Goal: Task Accomplishment & Management: Manage account settings

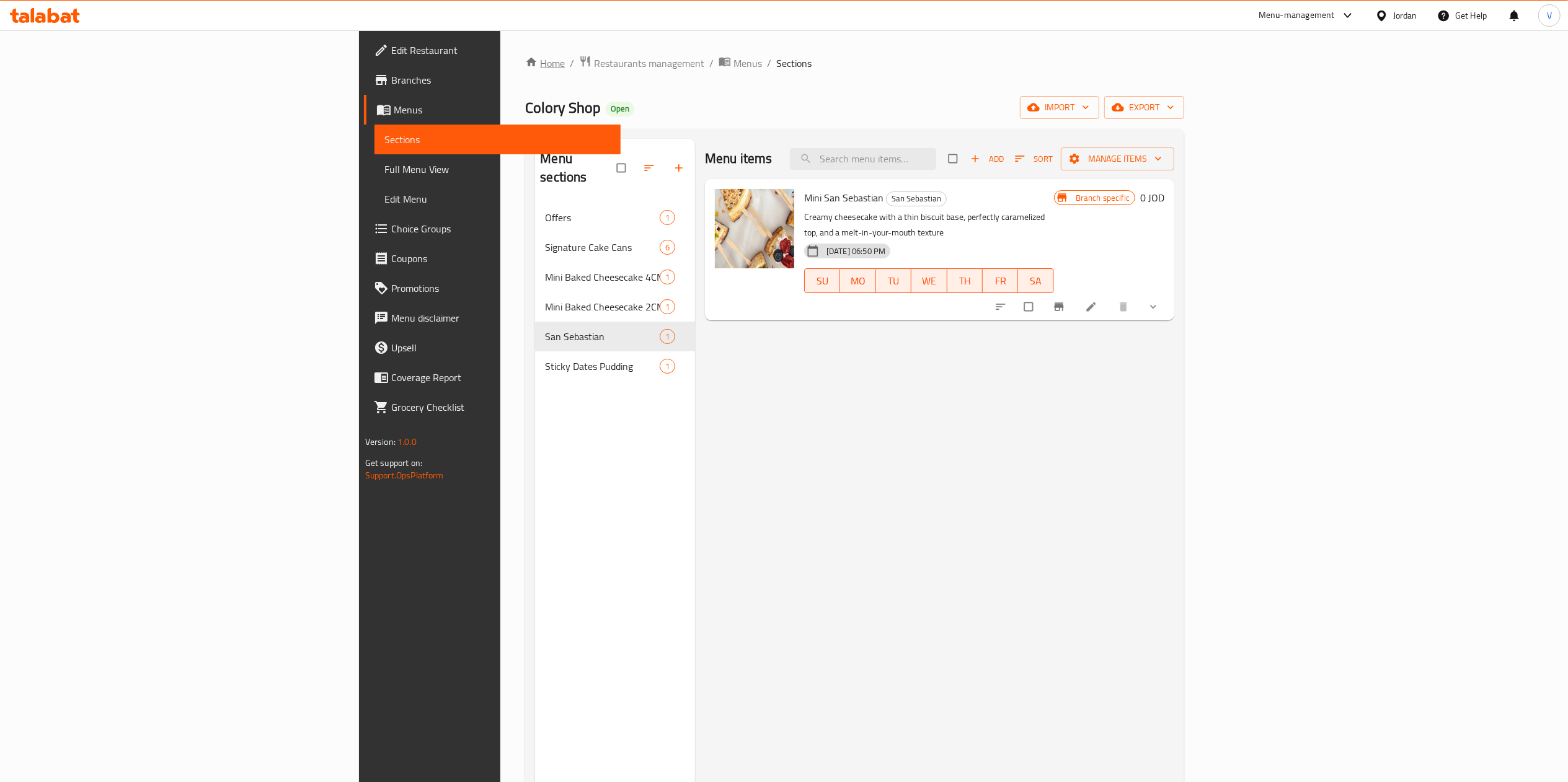
click at [525, 64] on link "Home" at bounding box center [545, 62] width 40 height 15
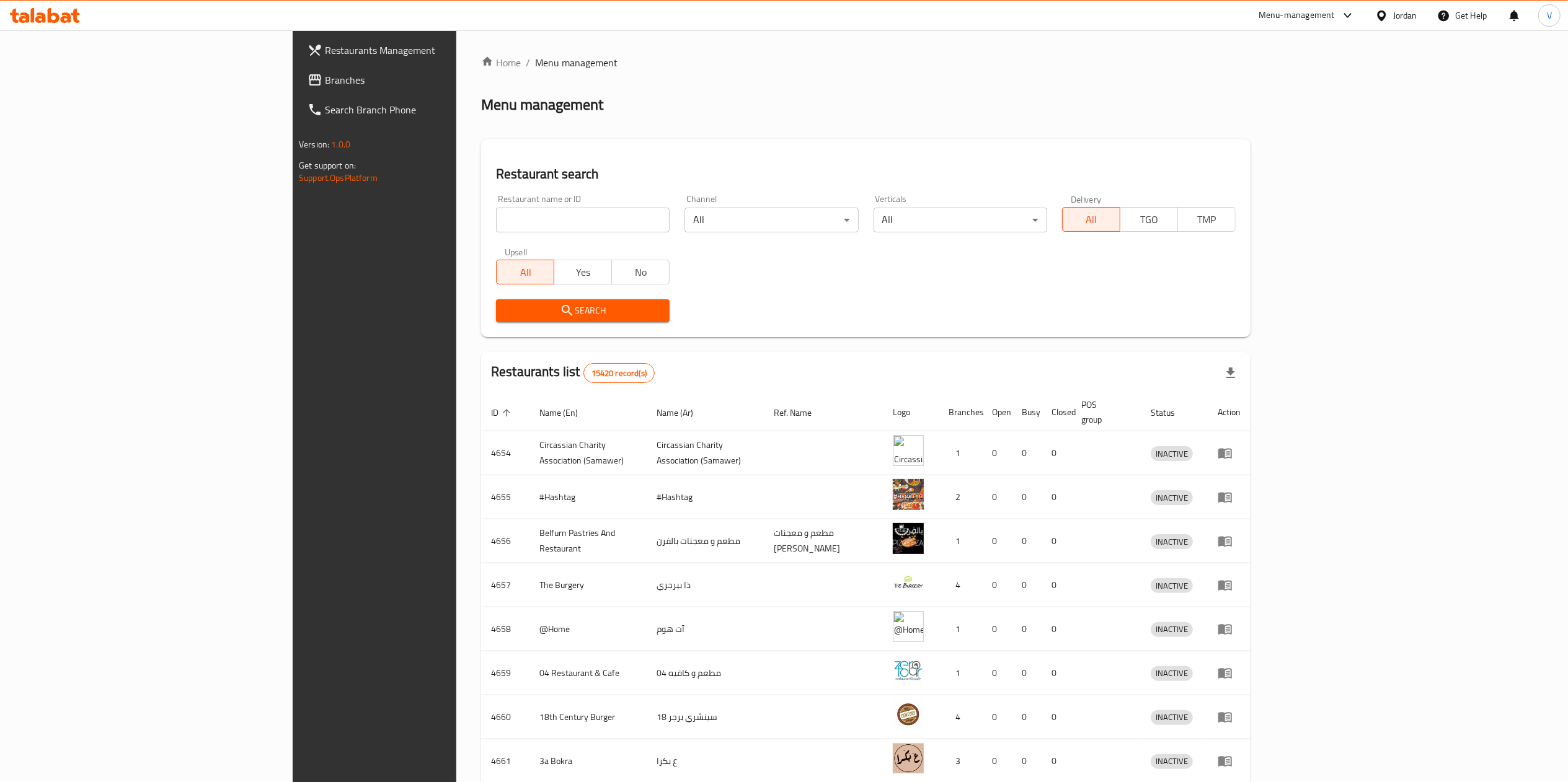
click at [496, 216] on input "search" at bounding box center [583, 219] width 173 height 25
paste input "758923"
type input "758923"
click button "Search" at bounding box center [583, 310] width 173 height 23
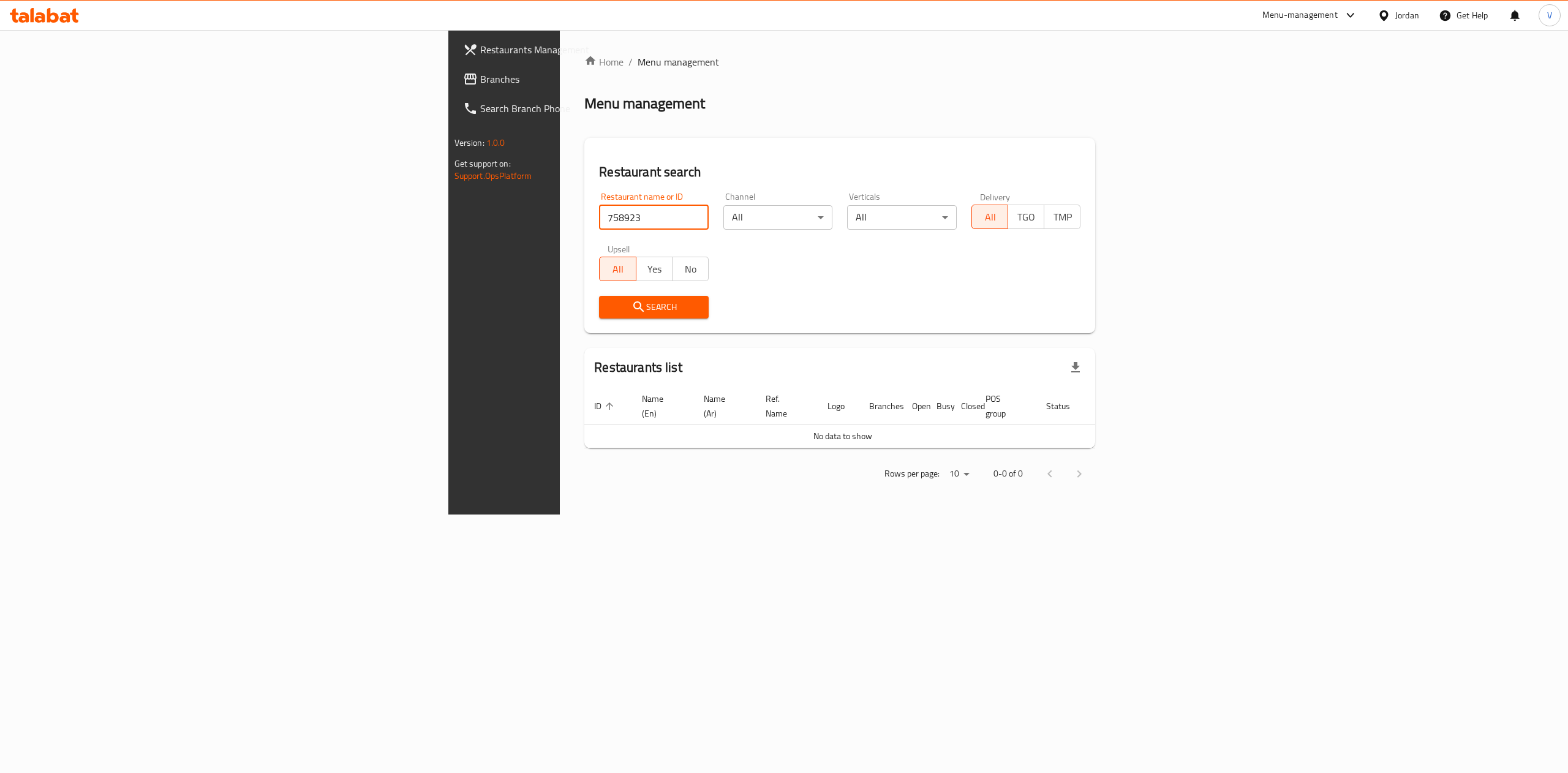
click at [463, 75] on span at bounding box center [471, 79] width 17 height 15
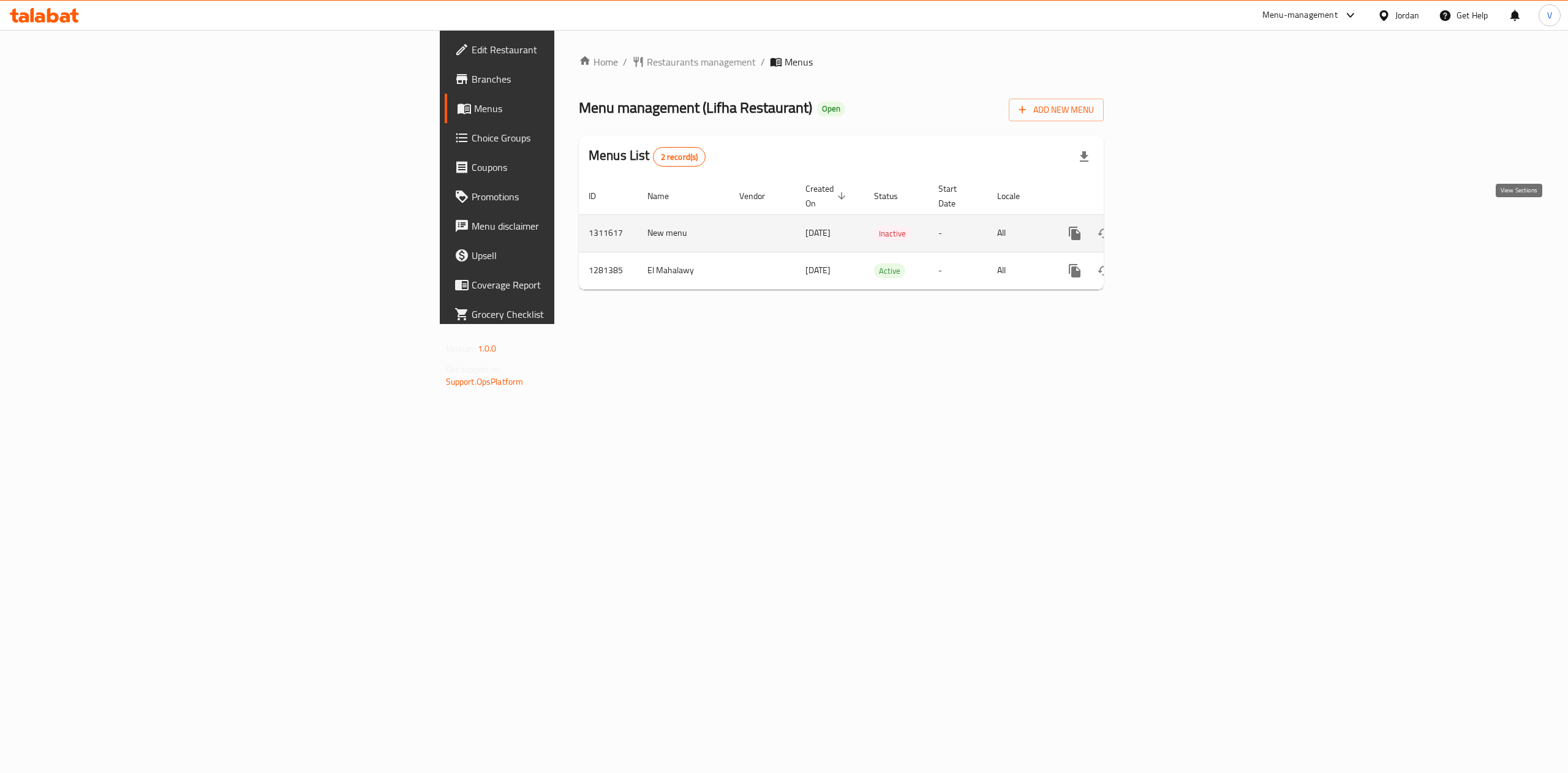
click at [1178, 220] on link "enhanced table" at bounding box center [1163, 233] width 29 height 29
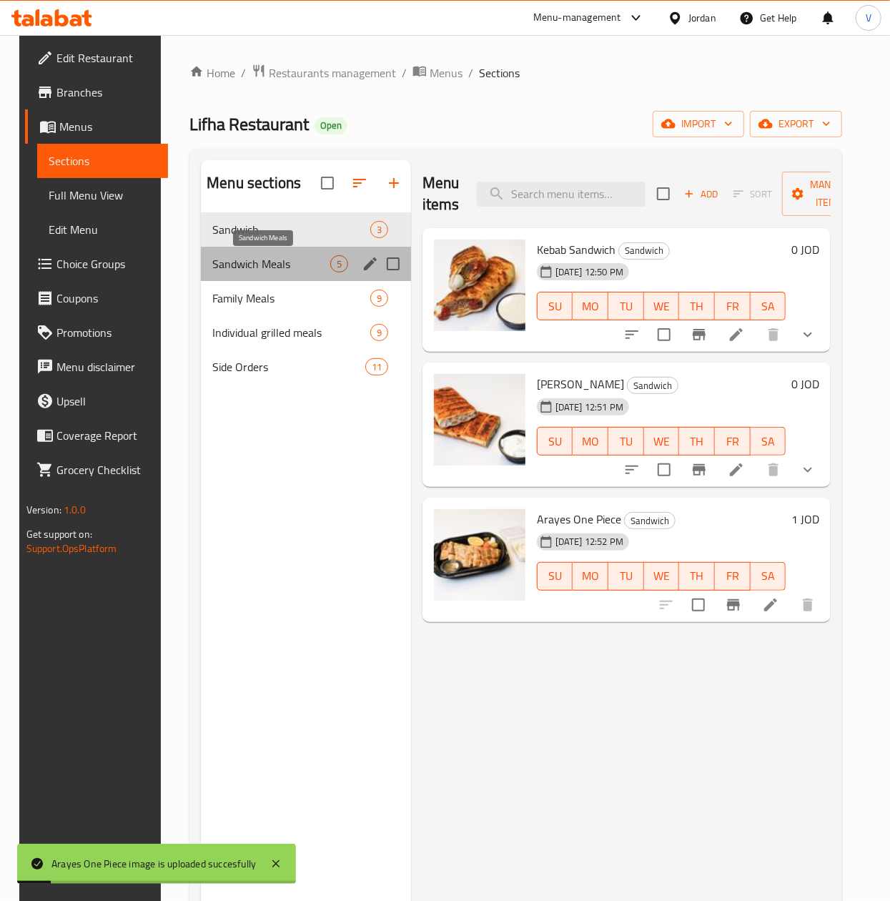
click at [247, 270] on span "Sandwich Meals" at bounding box center [271, 263] width 118 height 17
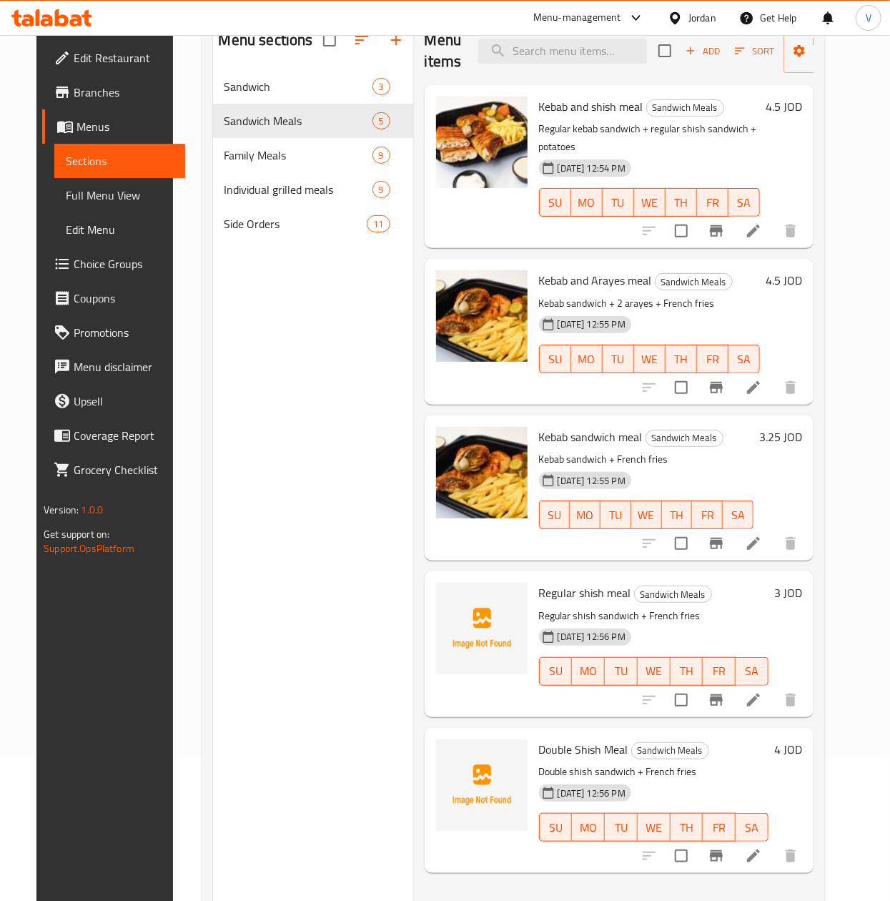
scroll to position [201, 0]
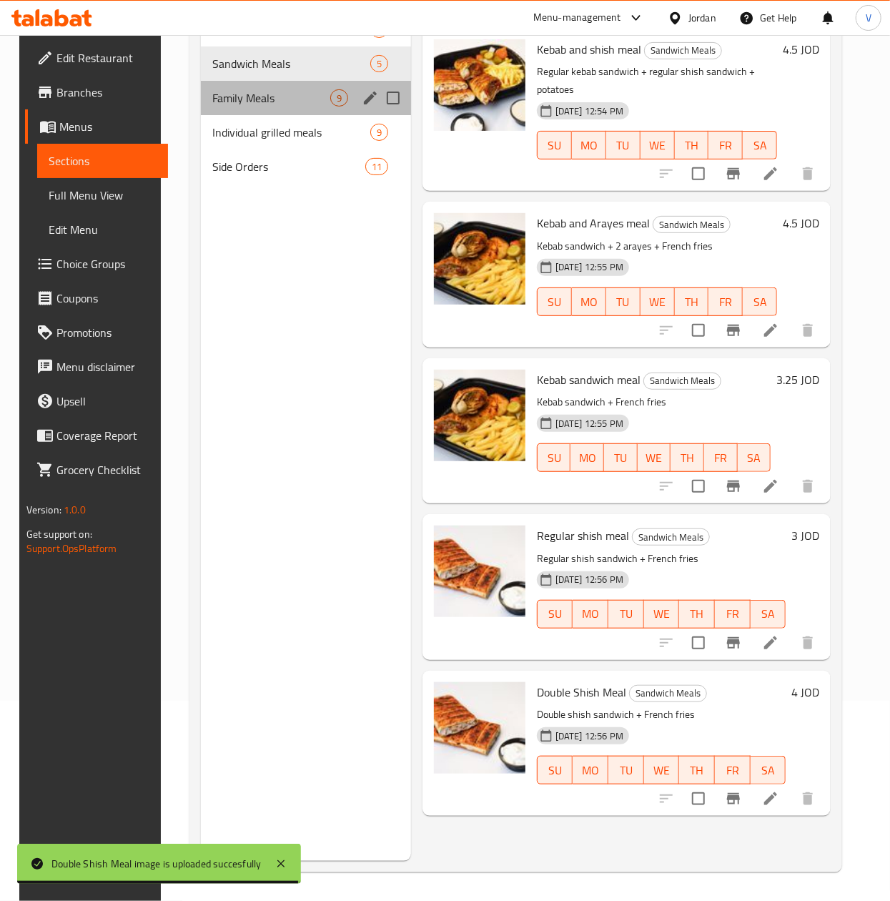
click at [295, 86] on div "Family Meals 9" at bounding box center [306, 98] width 210 height 34
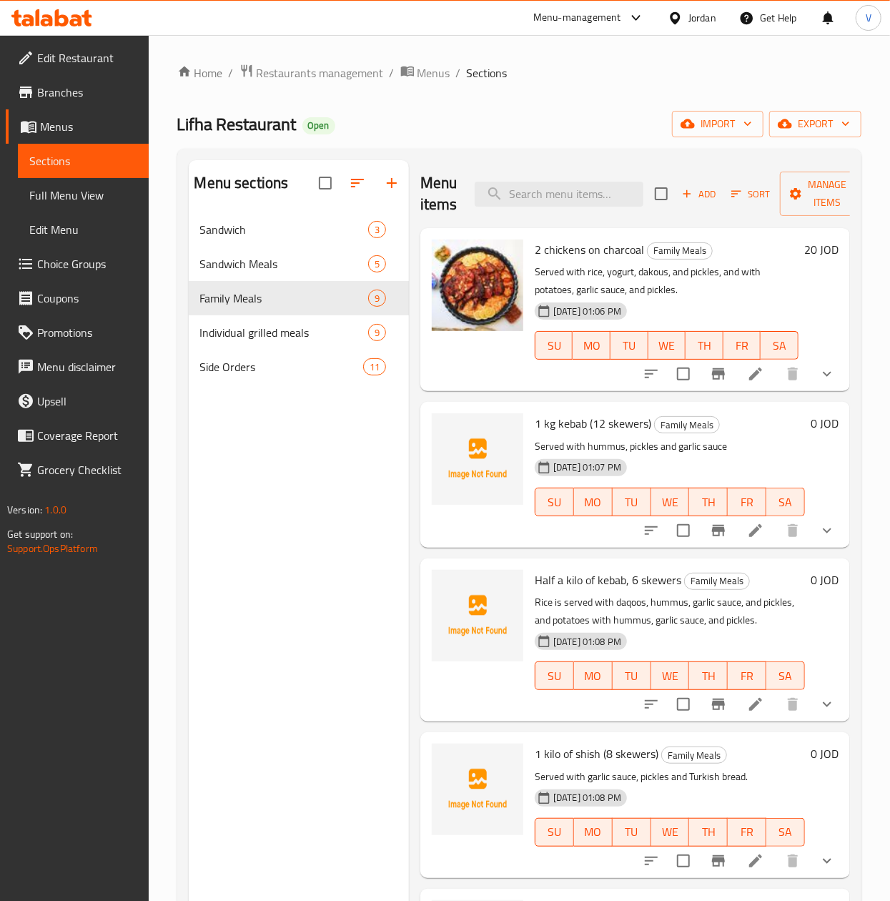
click at [810, 540] on button "show more" at bounding box center [827, 530] width 34 height 34
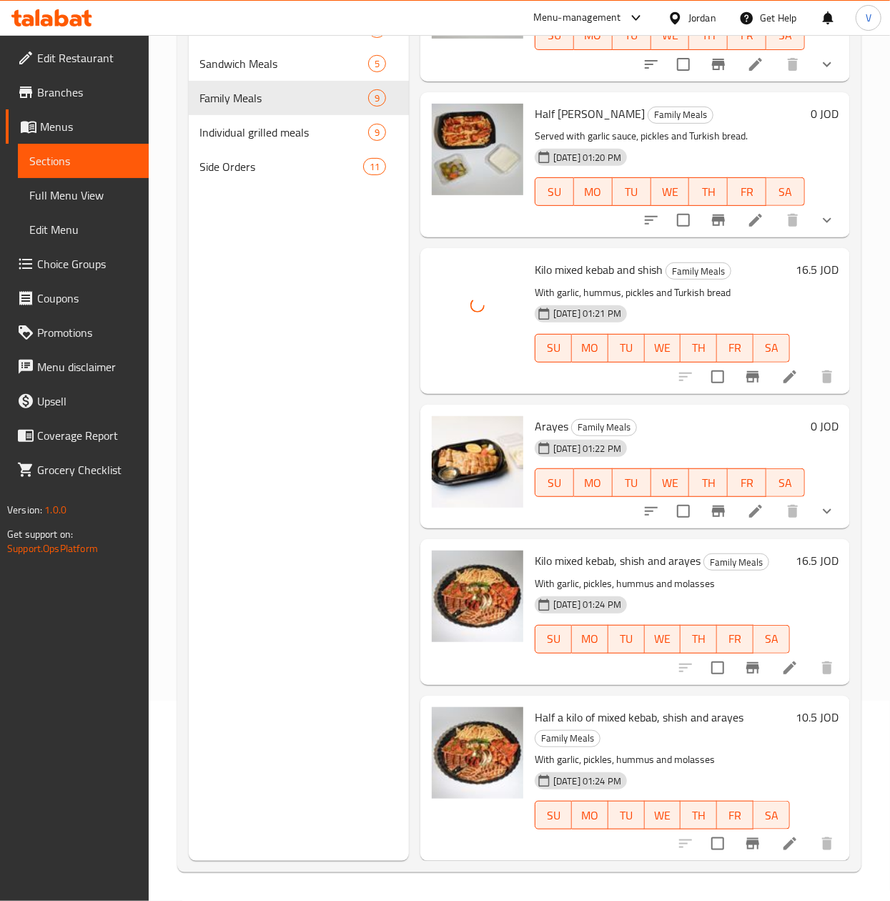
scroll to position [818, 0]
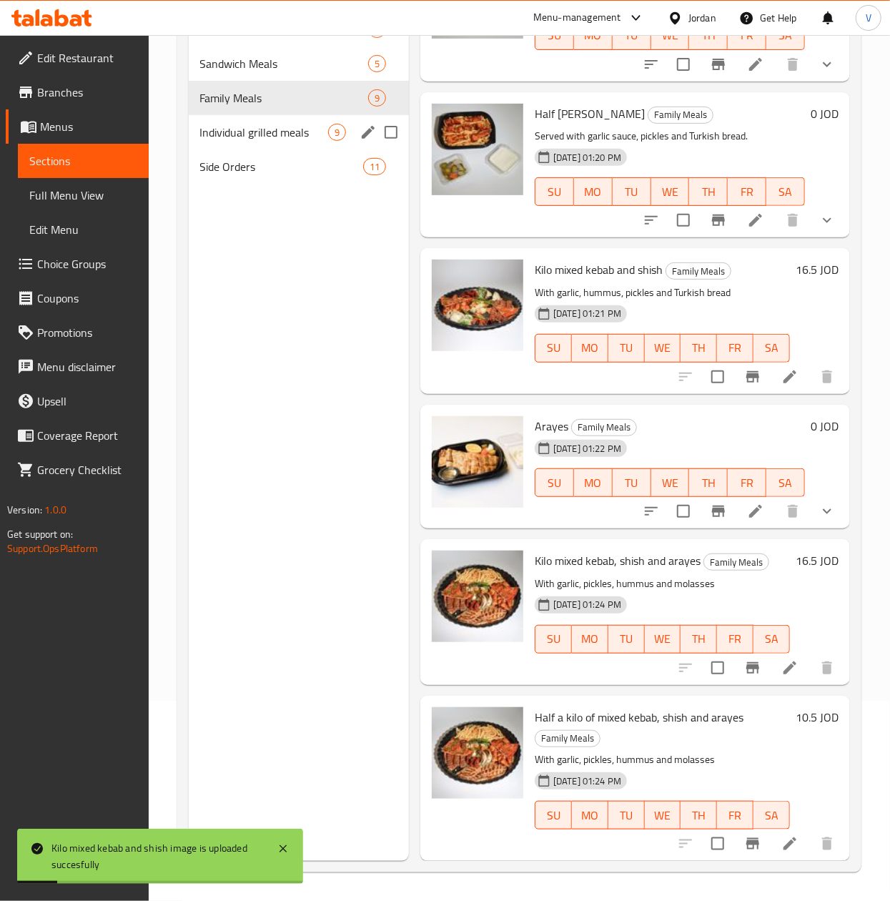
click at [252, 137] on span "Individual grilled meals" at bounding box center [264, 132] width 128 height 17
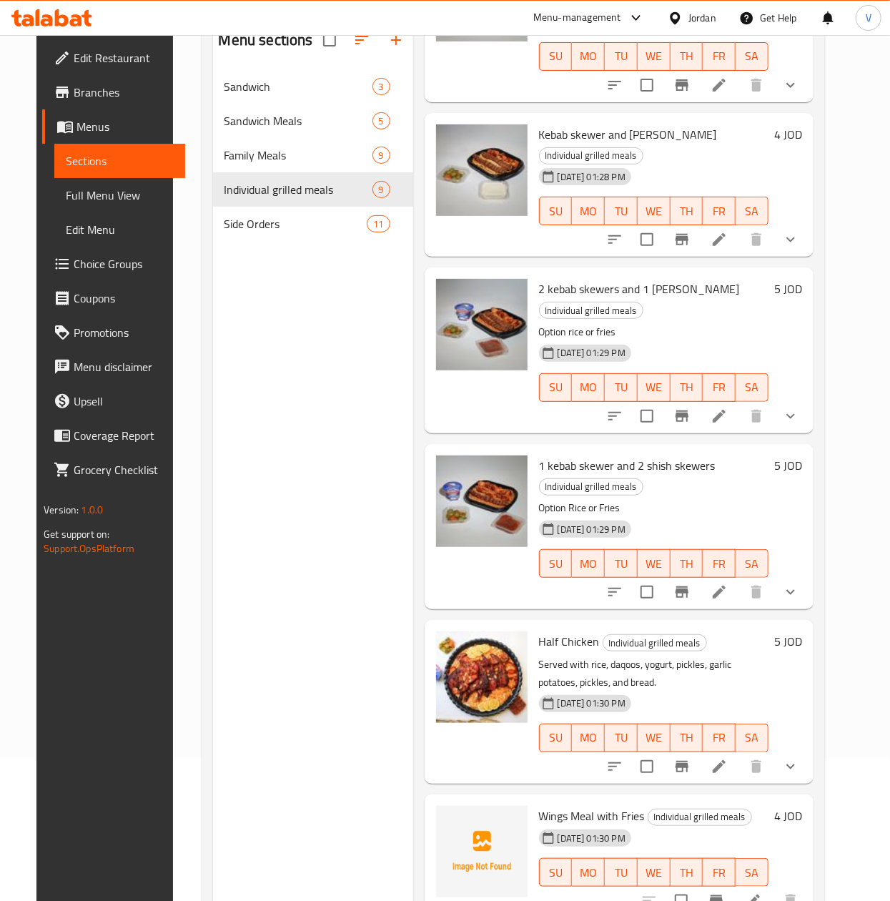
scroll to position [201, 0]
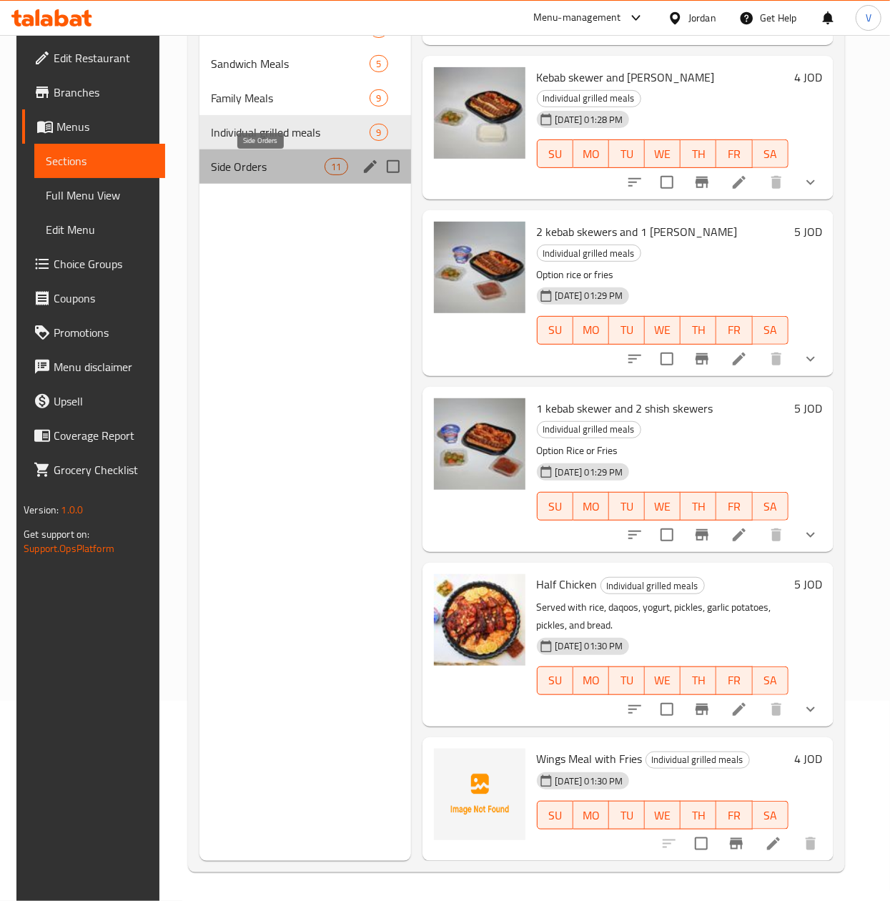
click at [269, 172] on span "Side Orders" at bounding box center [268, 166] width 114 height 17
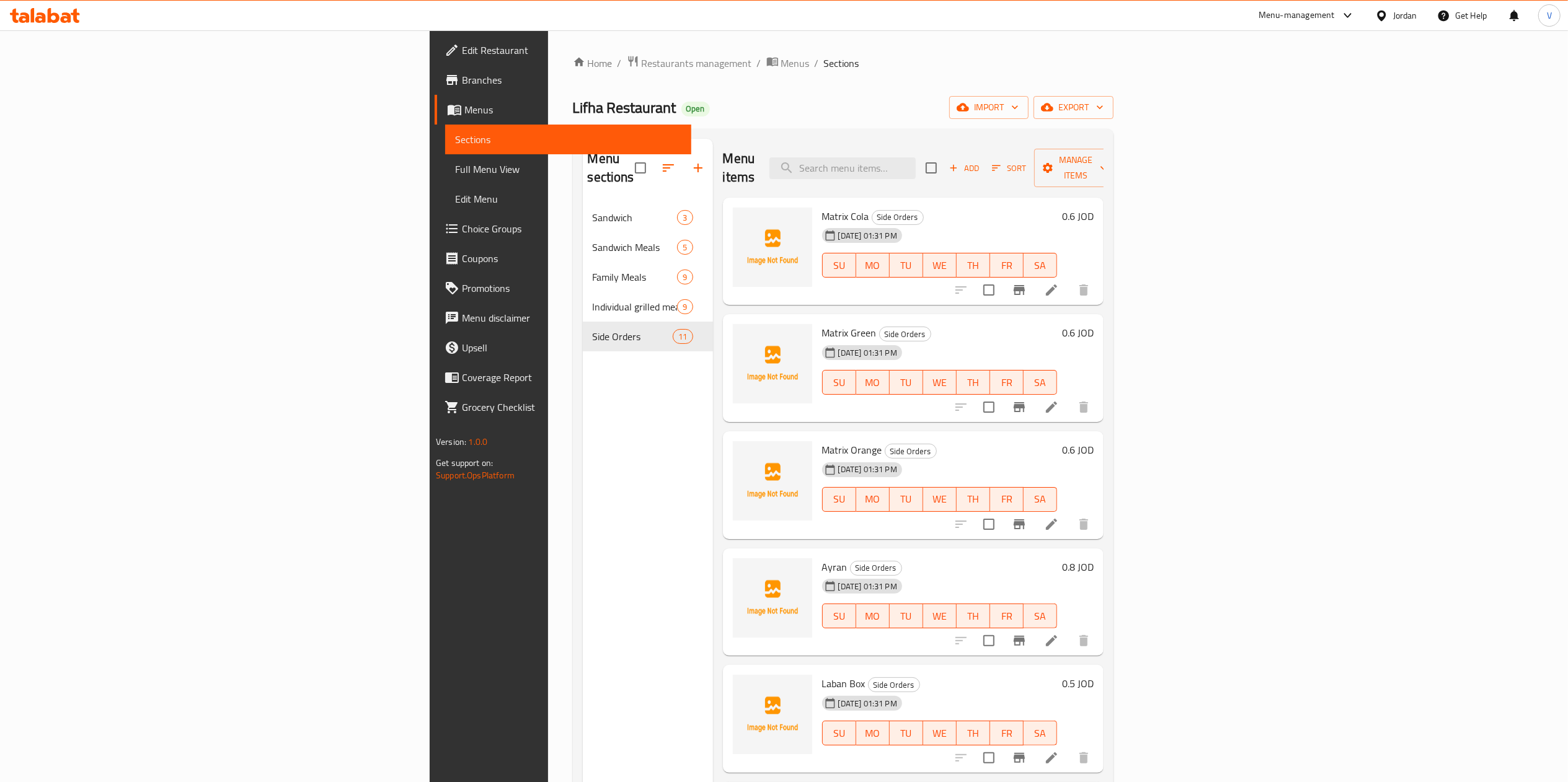
click at [822, 207] on span "Matrix Cola" at bounding box center [846, 216] width 47 height 18
copy h6 "Matrix Cola"
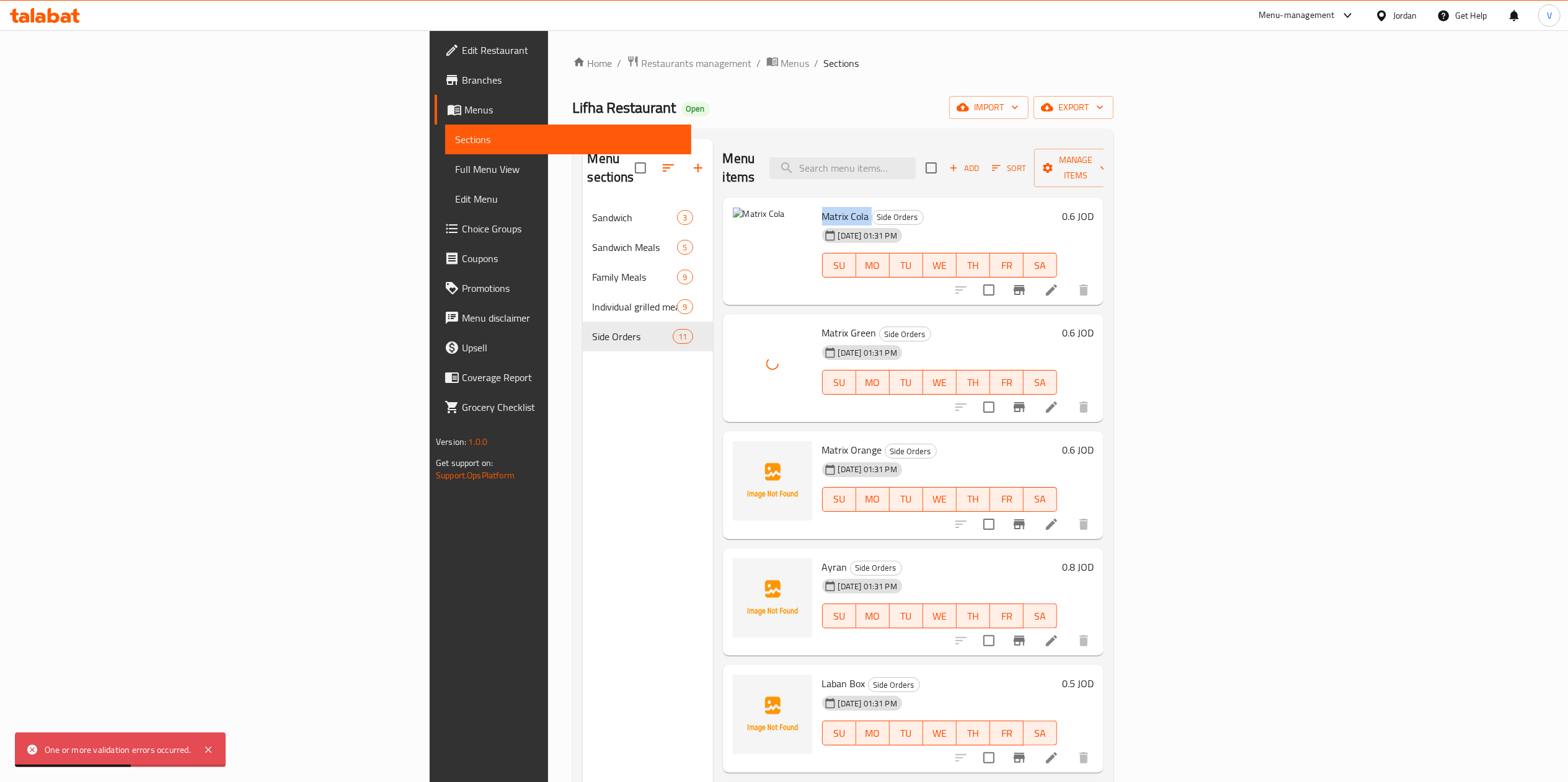
copy h6 "Matrix Cola"
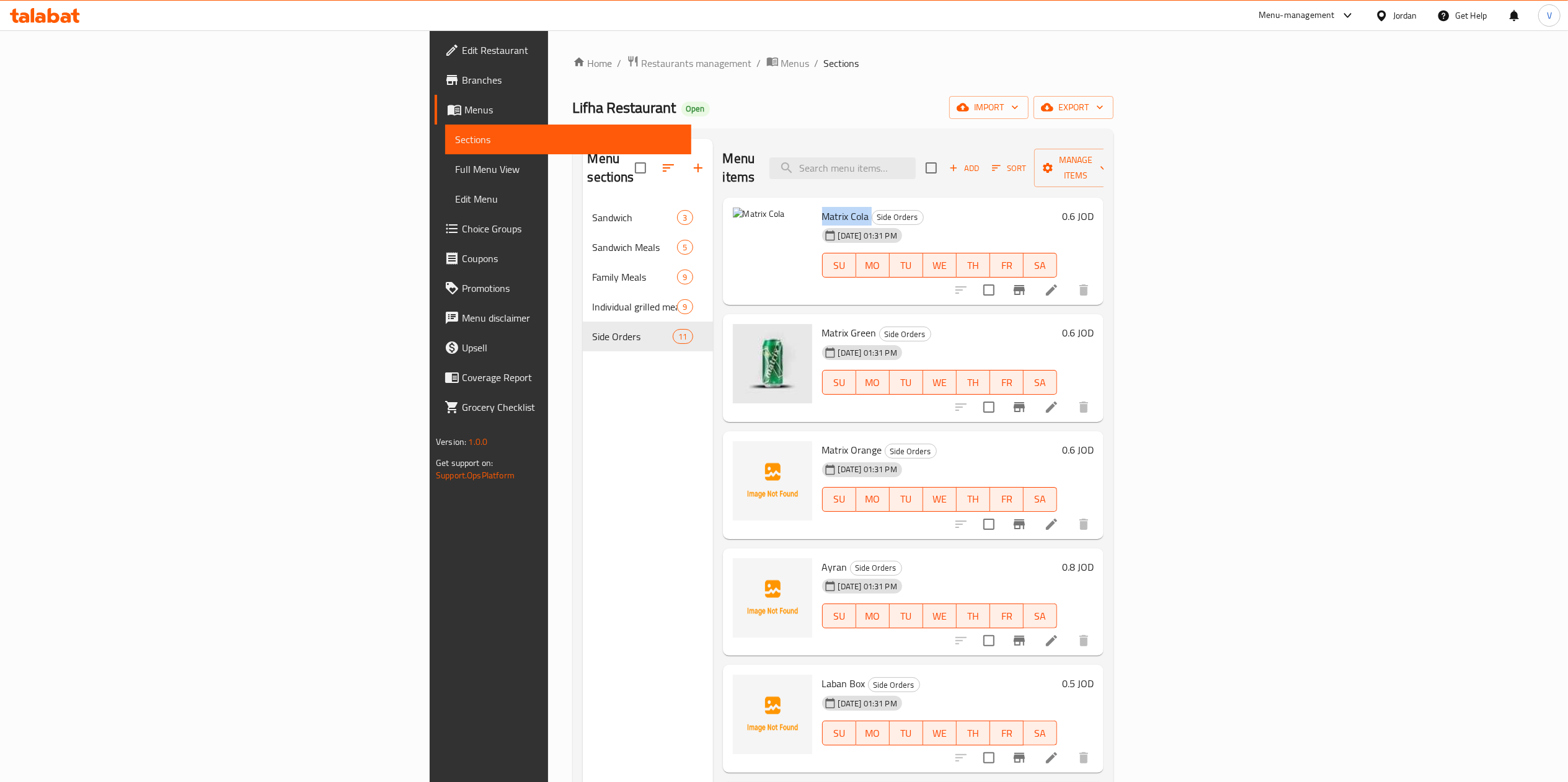
copy h6 "Matrix Cola"
click at [817, 458] on div "14-09-2025 01:31 PM" at bounding box center [847, 470] width 62 height 25
drag, startPoint x: 736, startPoint y: 441, endPoint x: 742, endPoint y: 436, distance: 7.8
click at [817, 458] on div "14-09-2025 01:31 PM" at bounding box center [847, 470] width 62 height 25
click at [822, 440] on span "Matrix Orange" at bounding box center [852, 449] width 60 height 18
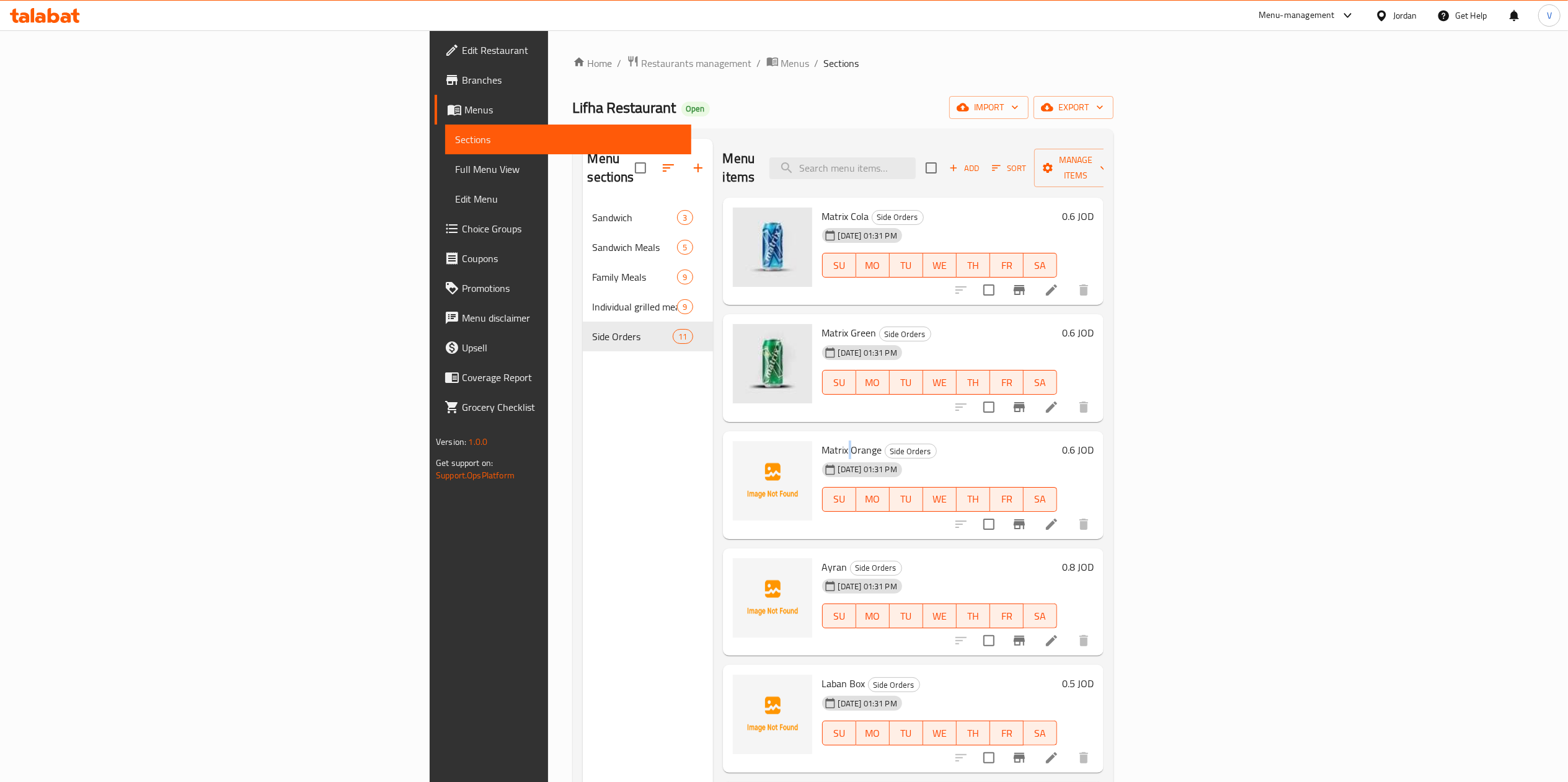
click at [822, 440] on span "Matrix Orange" at bounding box center [852, 449] width 60 height 18
copy h6 "Matrix Orange"
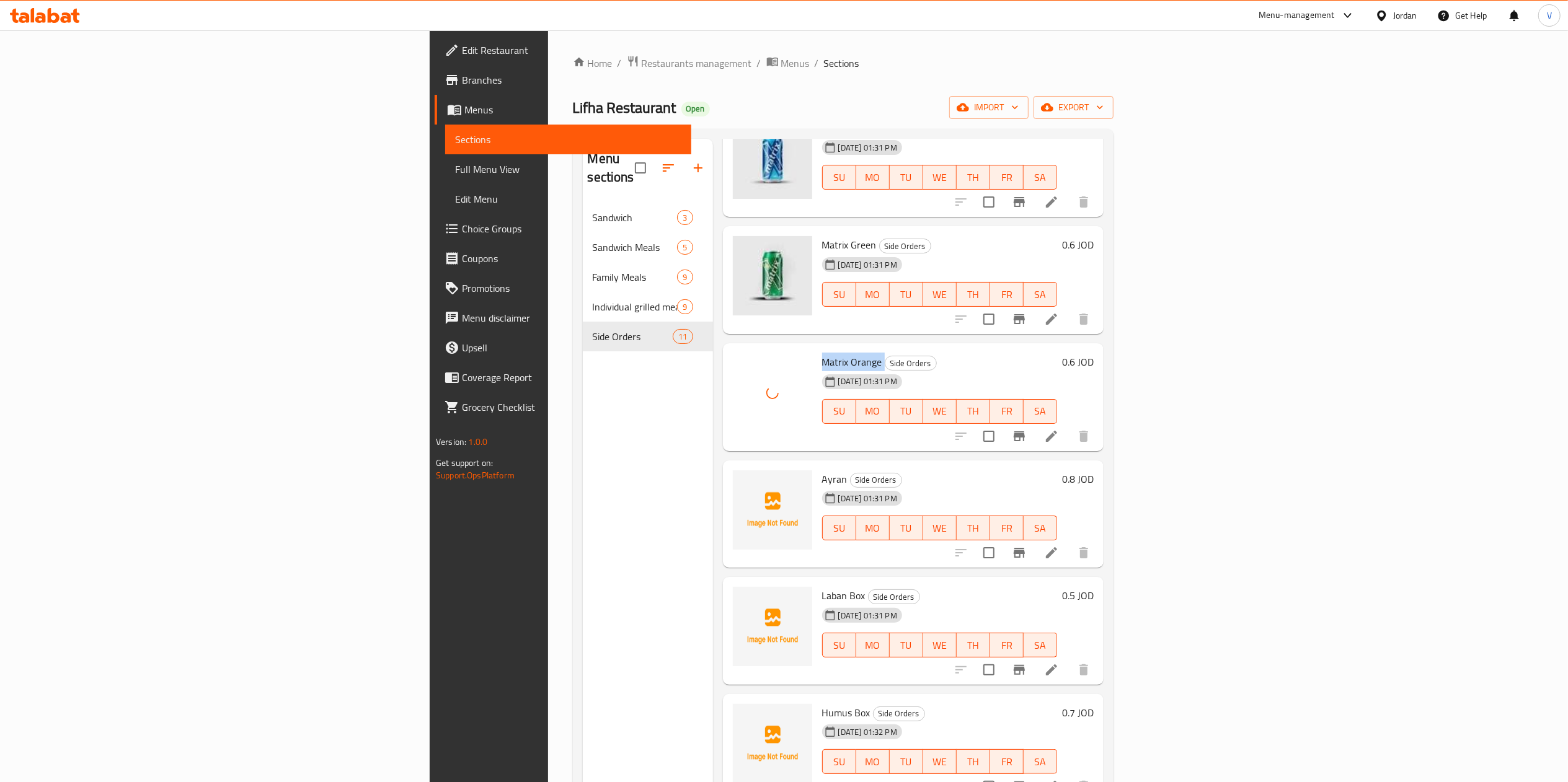
scroll to position [248, 0]
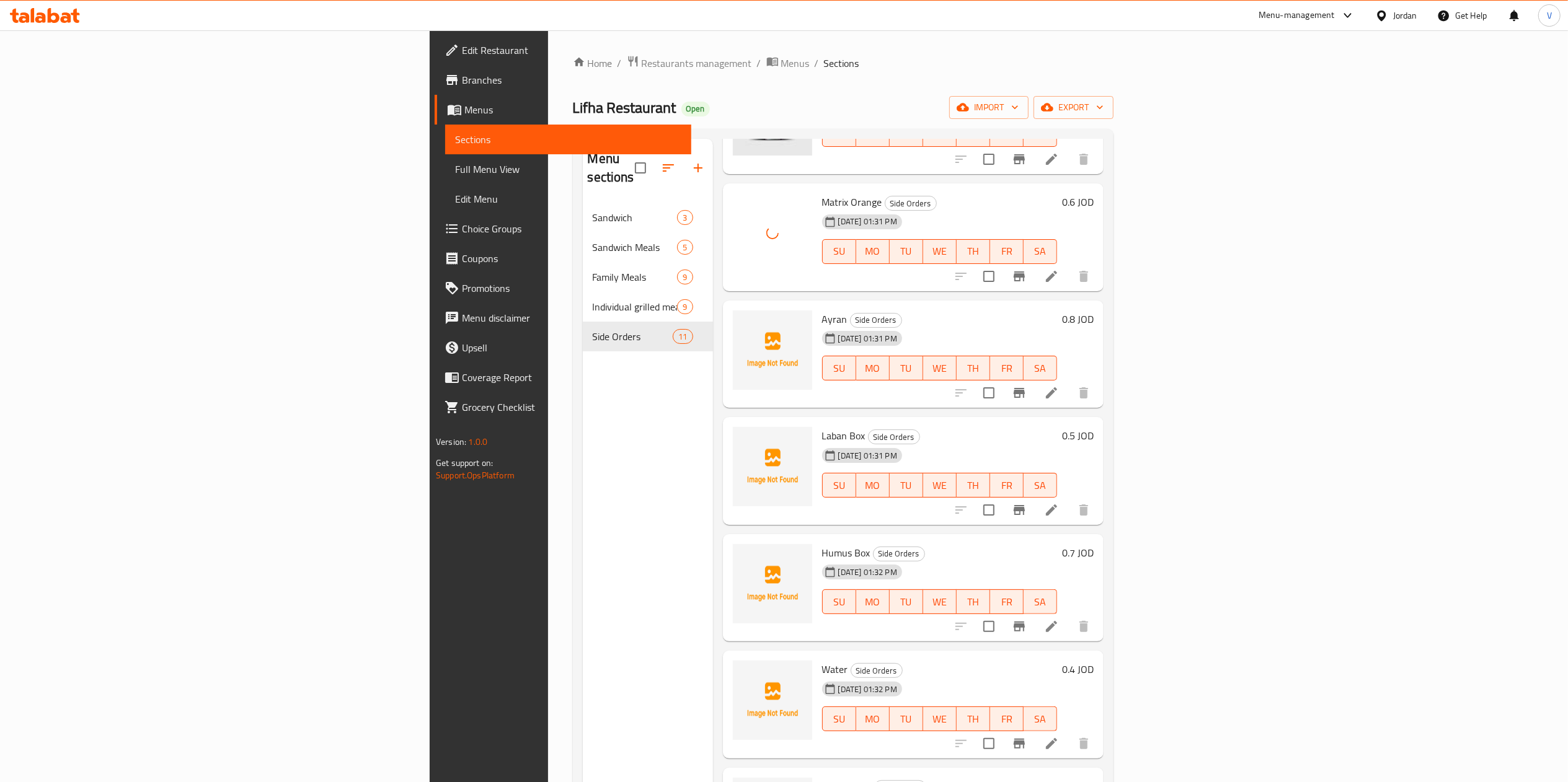
click at [822, 310] on span "Ayran" at bounding box center [834, 318] width 25 height 18
copy h6 "Ayran"
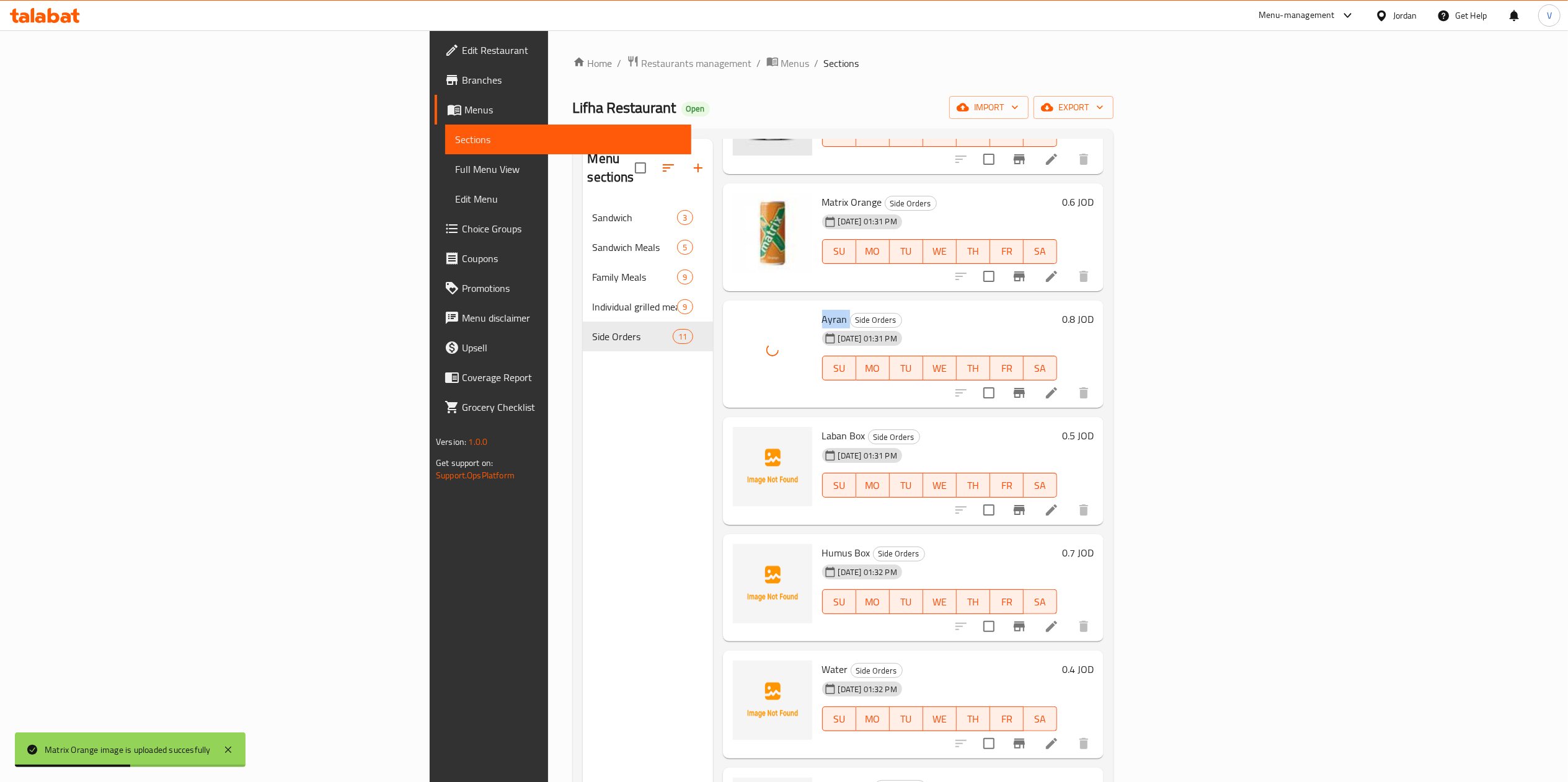
scroll to position [372, 0]
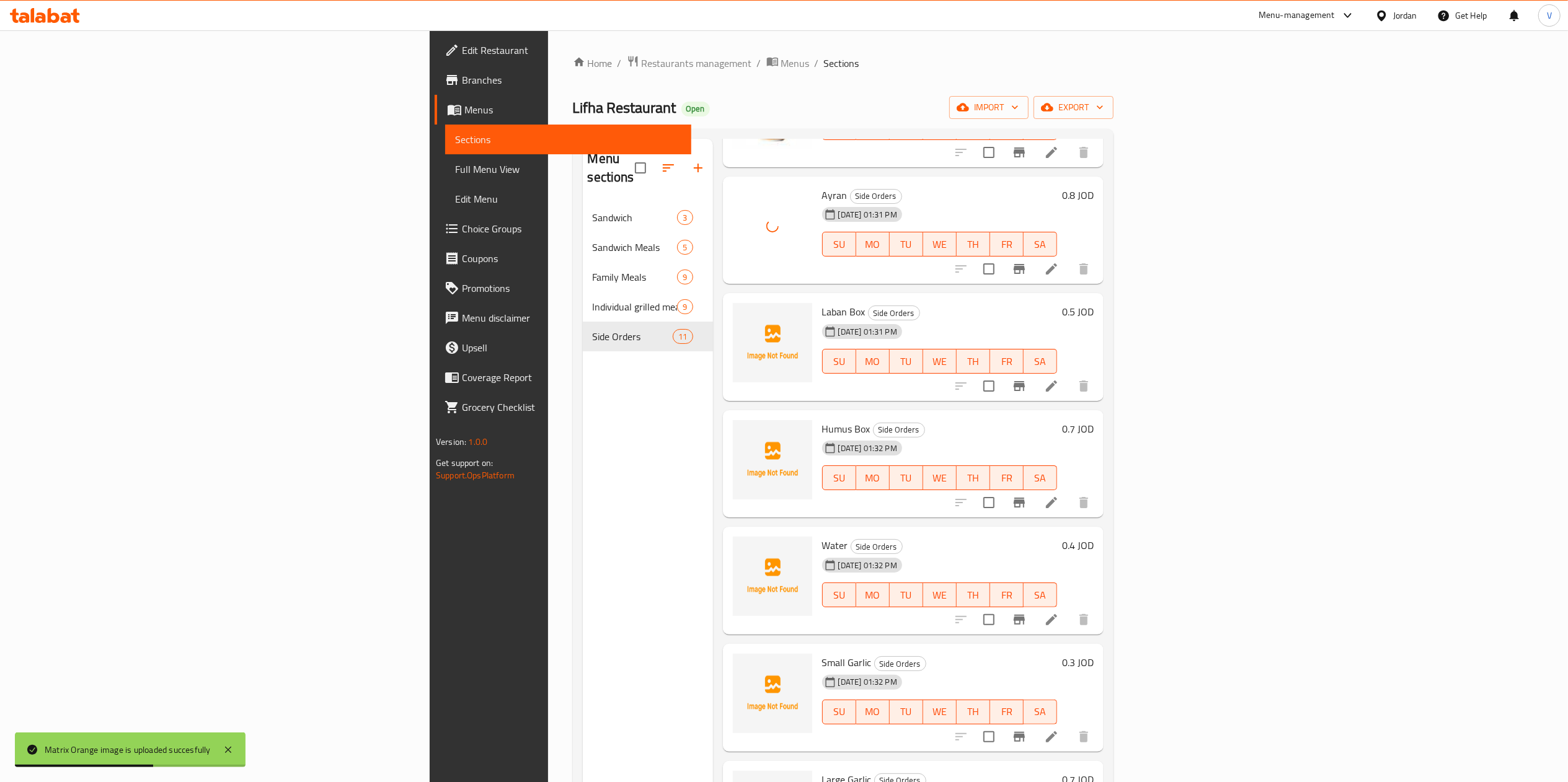
click at [822, 303] on span "Laban Box" at bounding box center [844, 311] width 43 height 18
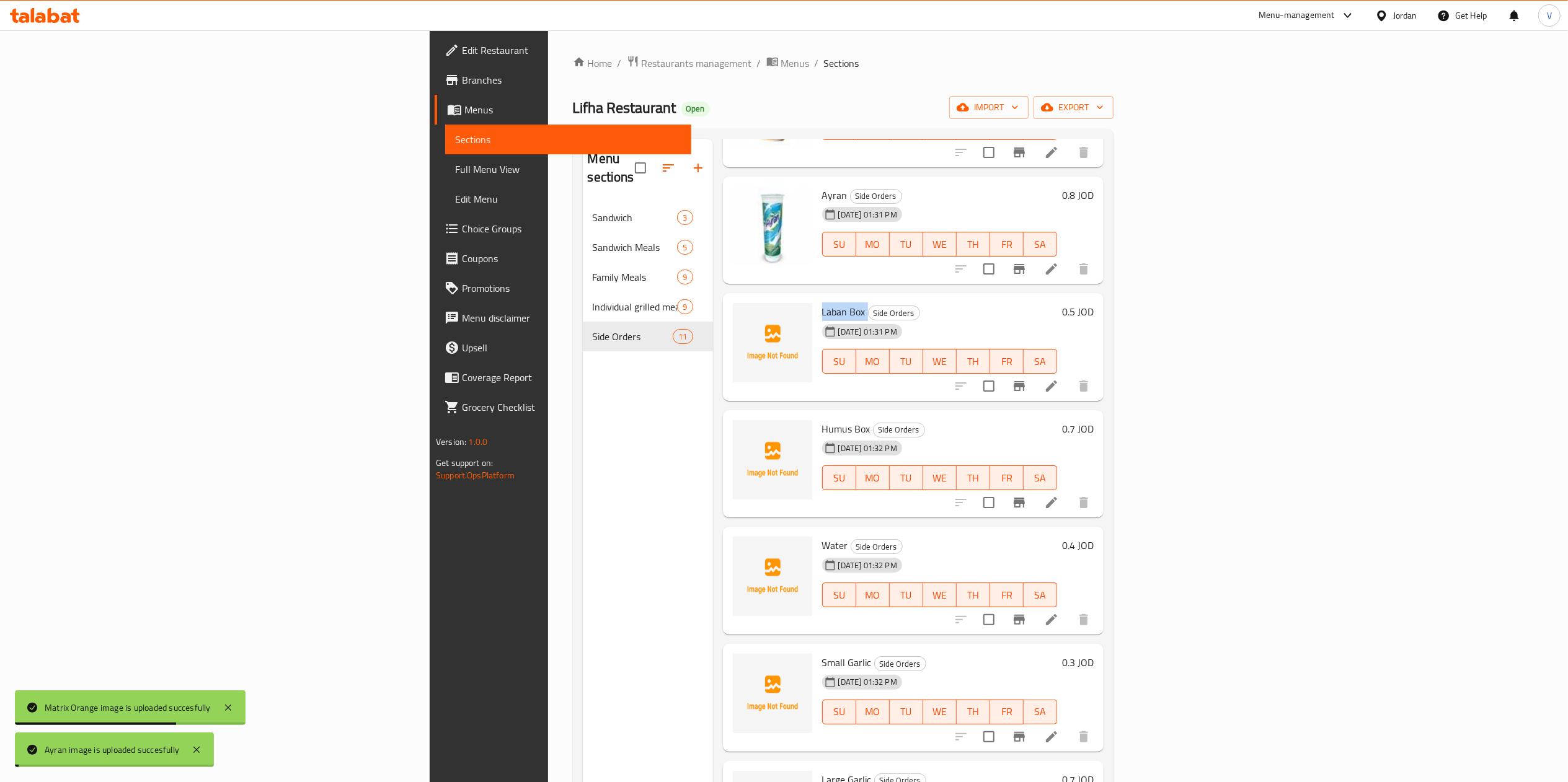
click at [822, 303] on span "Laban Box" at bounding box center [844, 311] width 43 height 18
copy h6 "Laban Box"
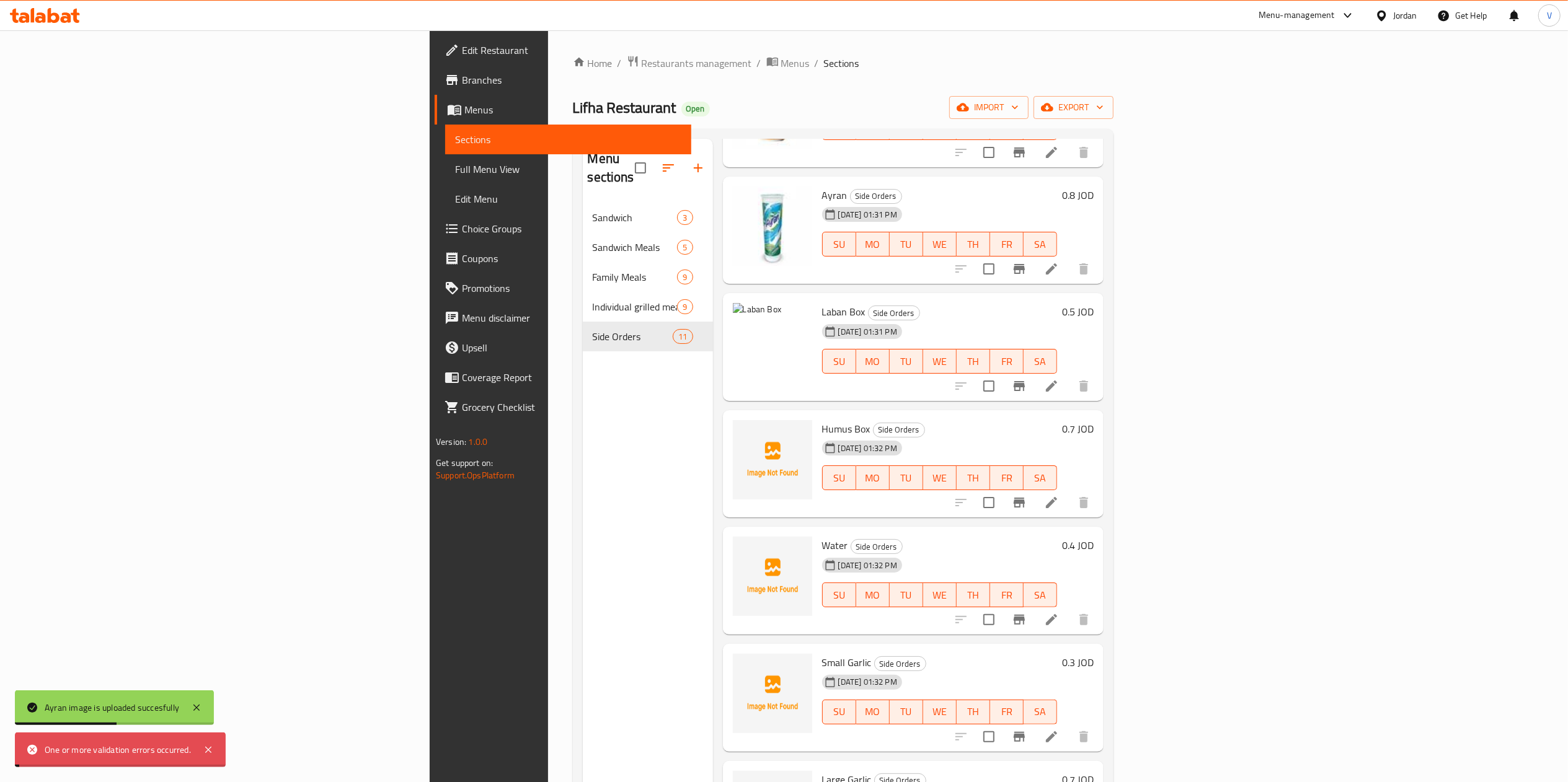
click at [822, 420] on span "Humus Box" at bounding box center [846, 428] width 49 height 18
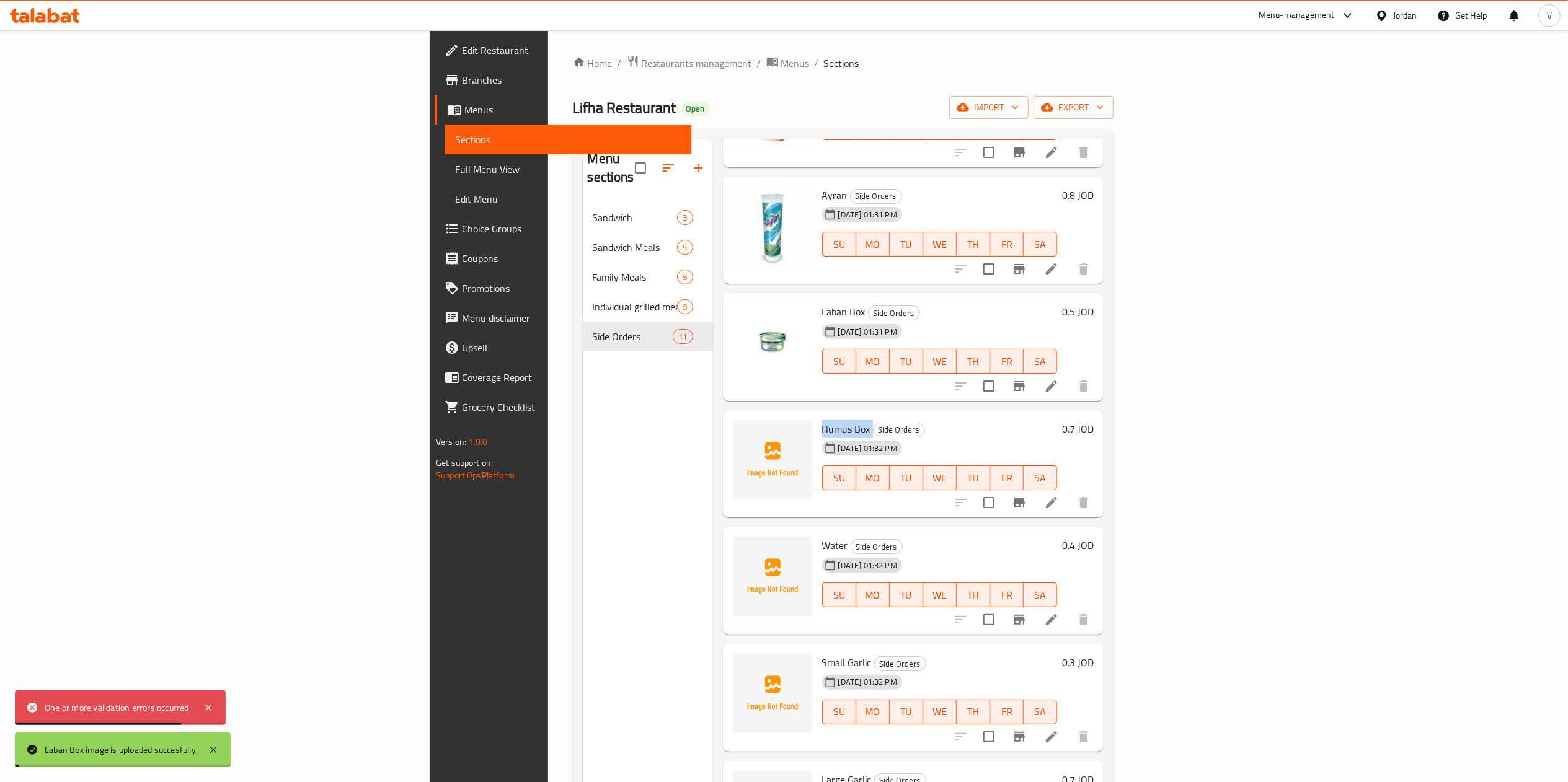
copy h6 "Humus Box"
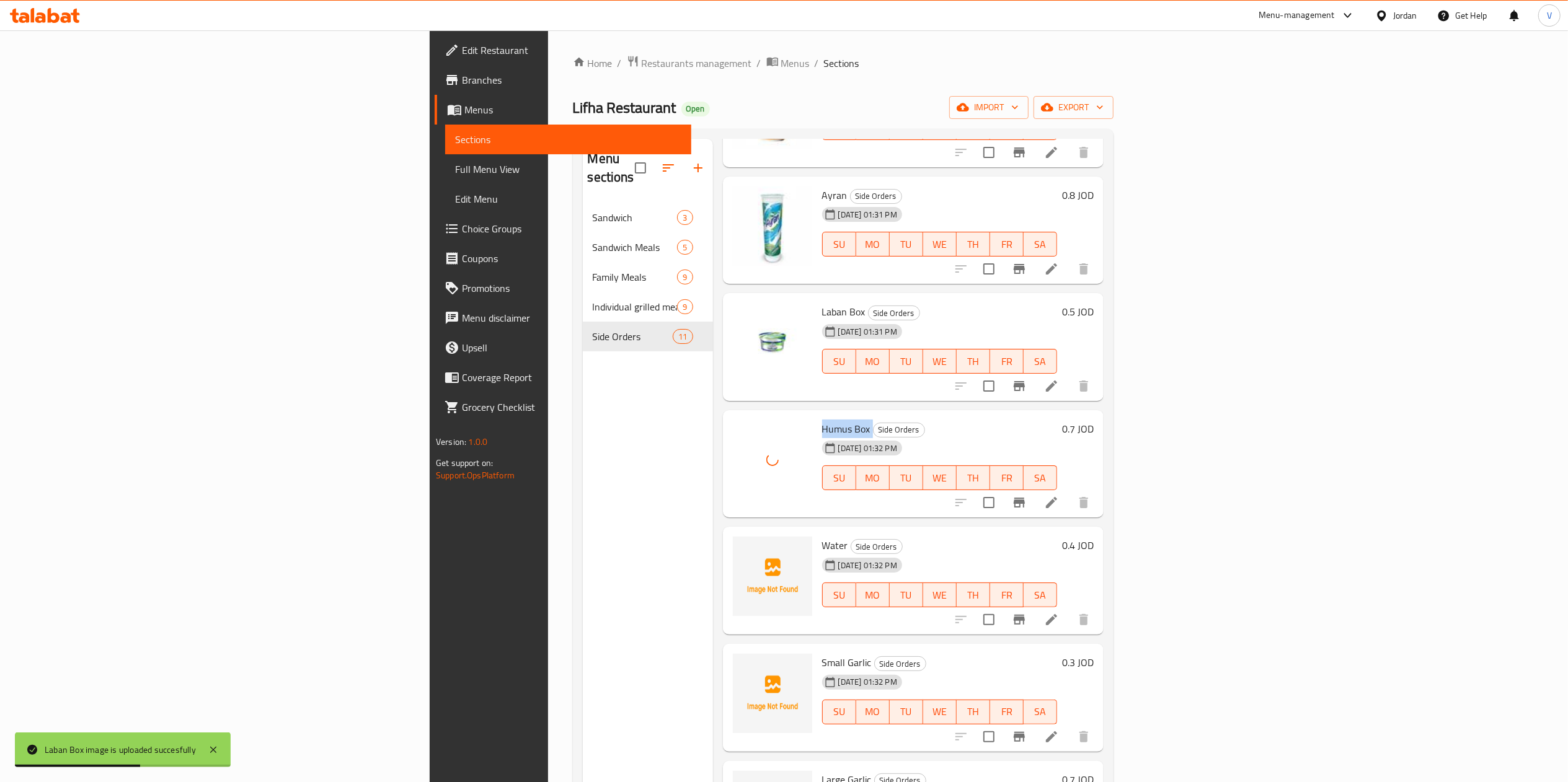
scroll to position [496, 0]
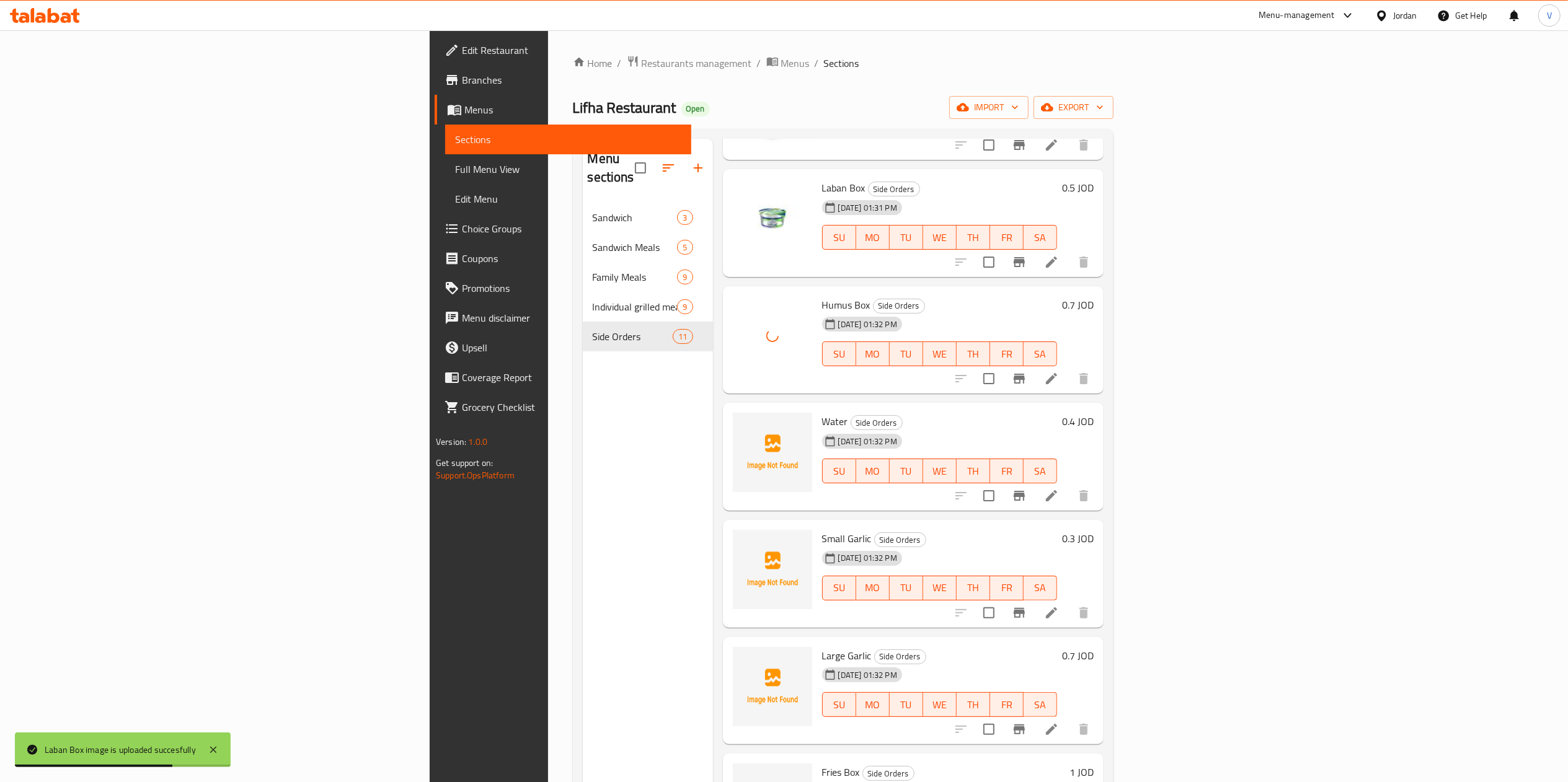
click at [822, 412] on span "Water" at bounding box center [835, 420] width 26 height 18
copy h6 "Water"
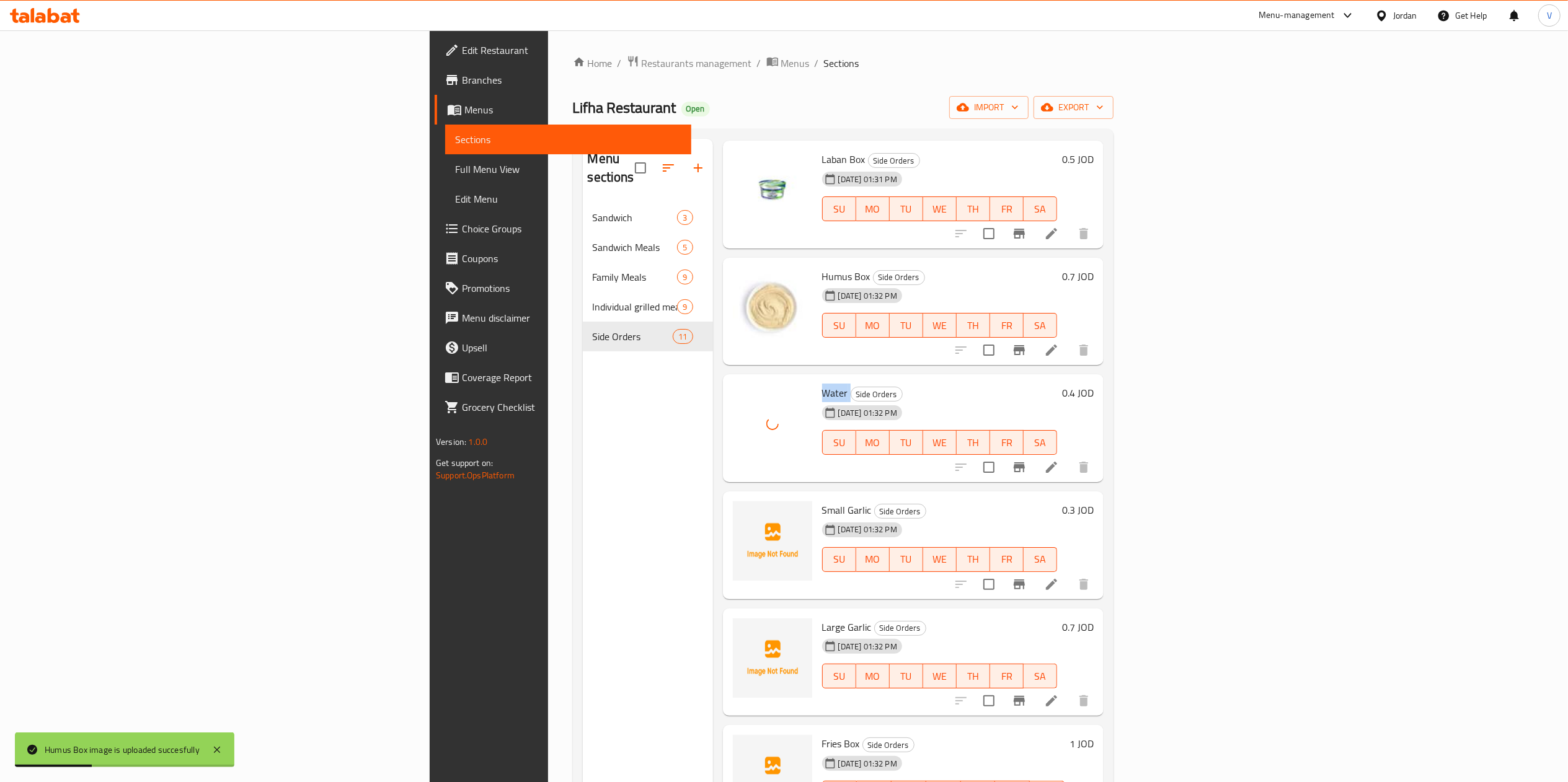
scroll to position [533, 0]
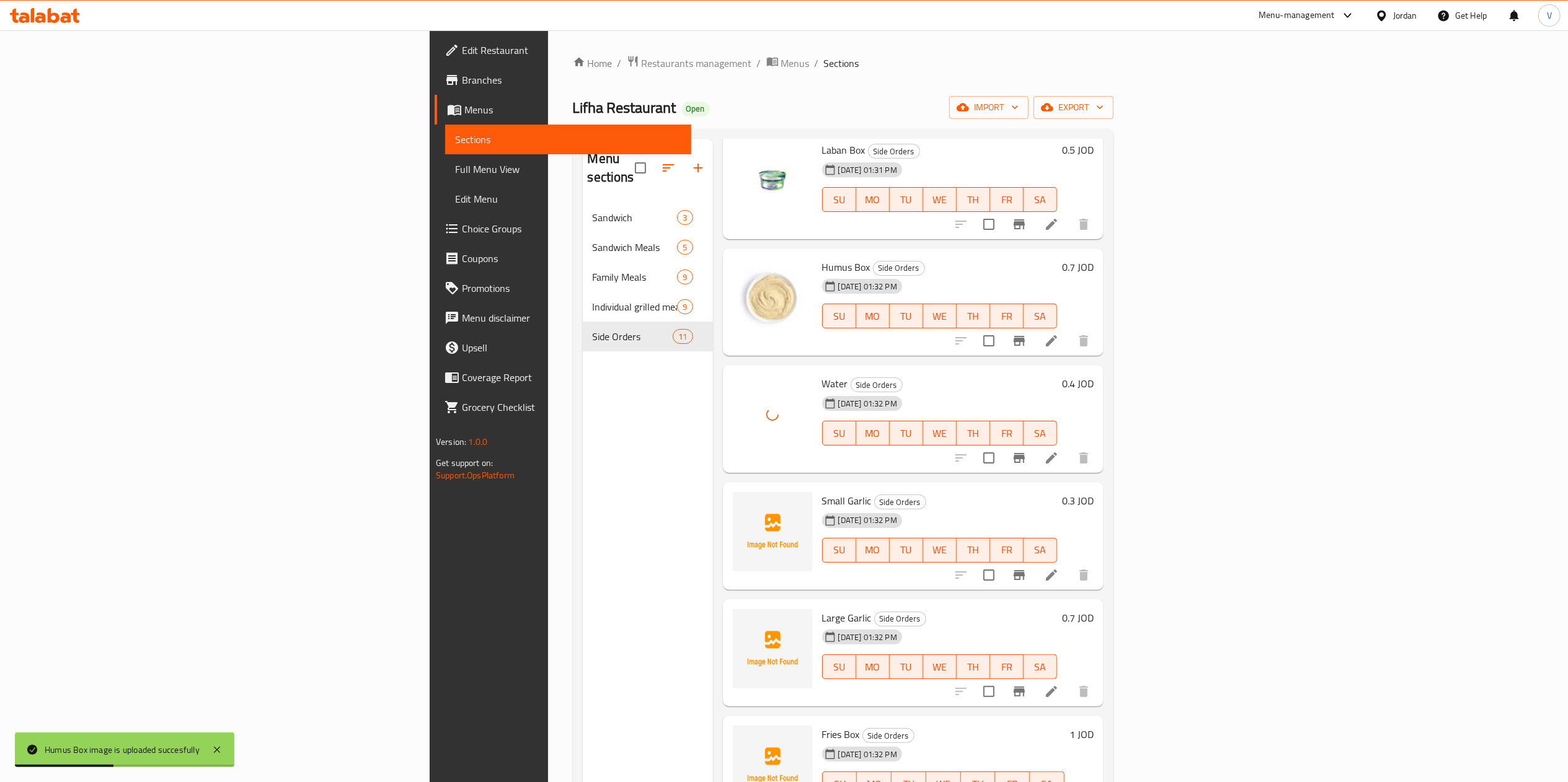
click at [822, 492] on span "Small Garlic" at bounding box center [846, 500] width 49 height 18
copy h6 "Small Garlic"
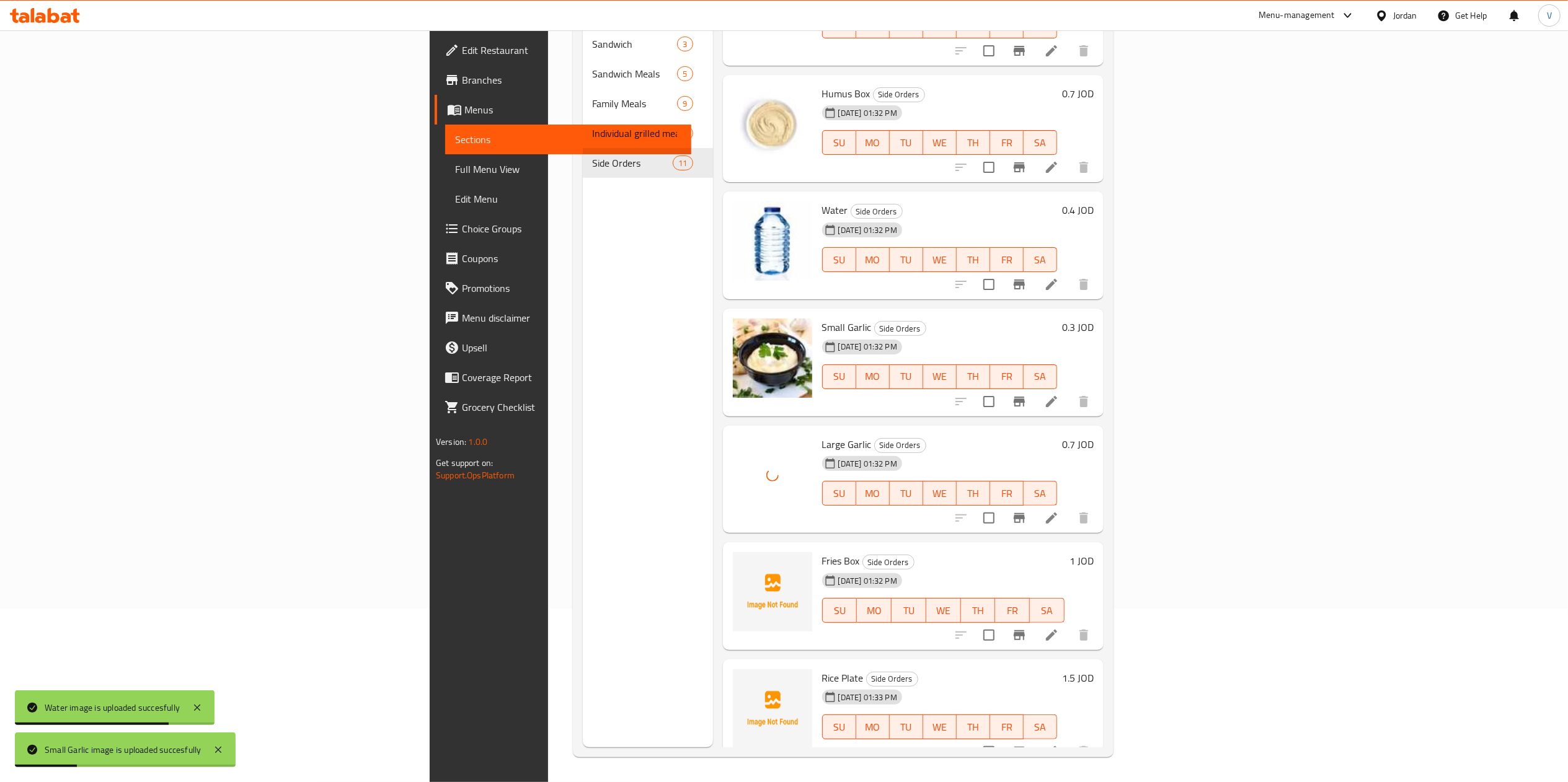
click at [822, 551] on span "Fries Box" at bounding box center [841, 560] width 38 height 18
copy h6 "Fries Box"
click at [833, 692] on span "14-09-2025 01:33 PM" at bounding box center [867, 698] width 69 height 12
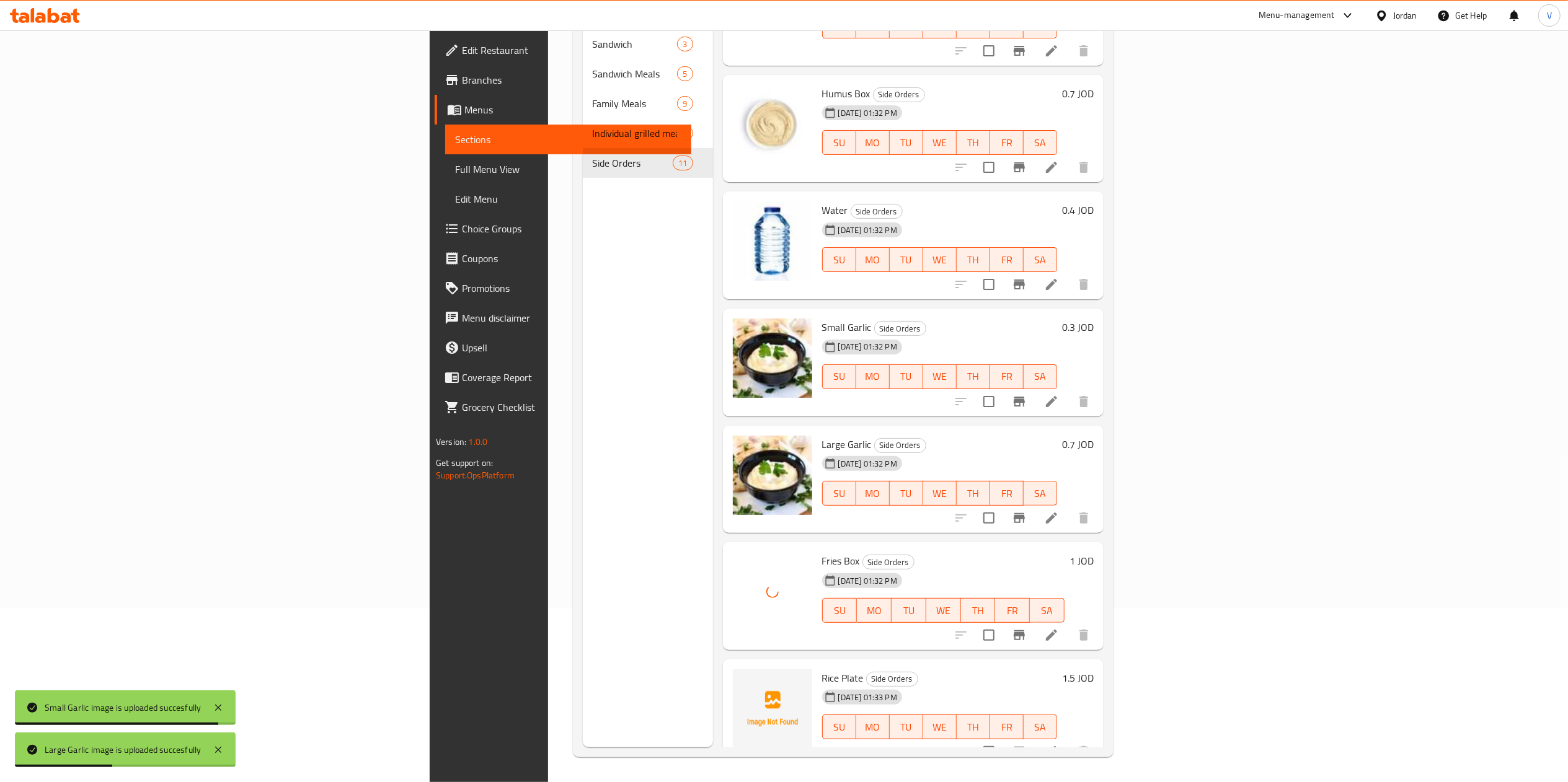
click at [822, 668] on span "Rice Plate" at bounding box center [843, 677] width 42 height 18
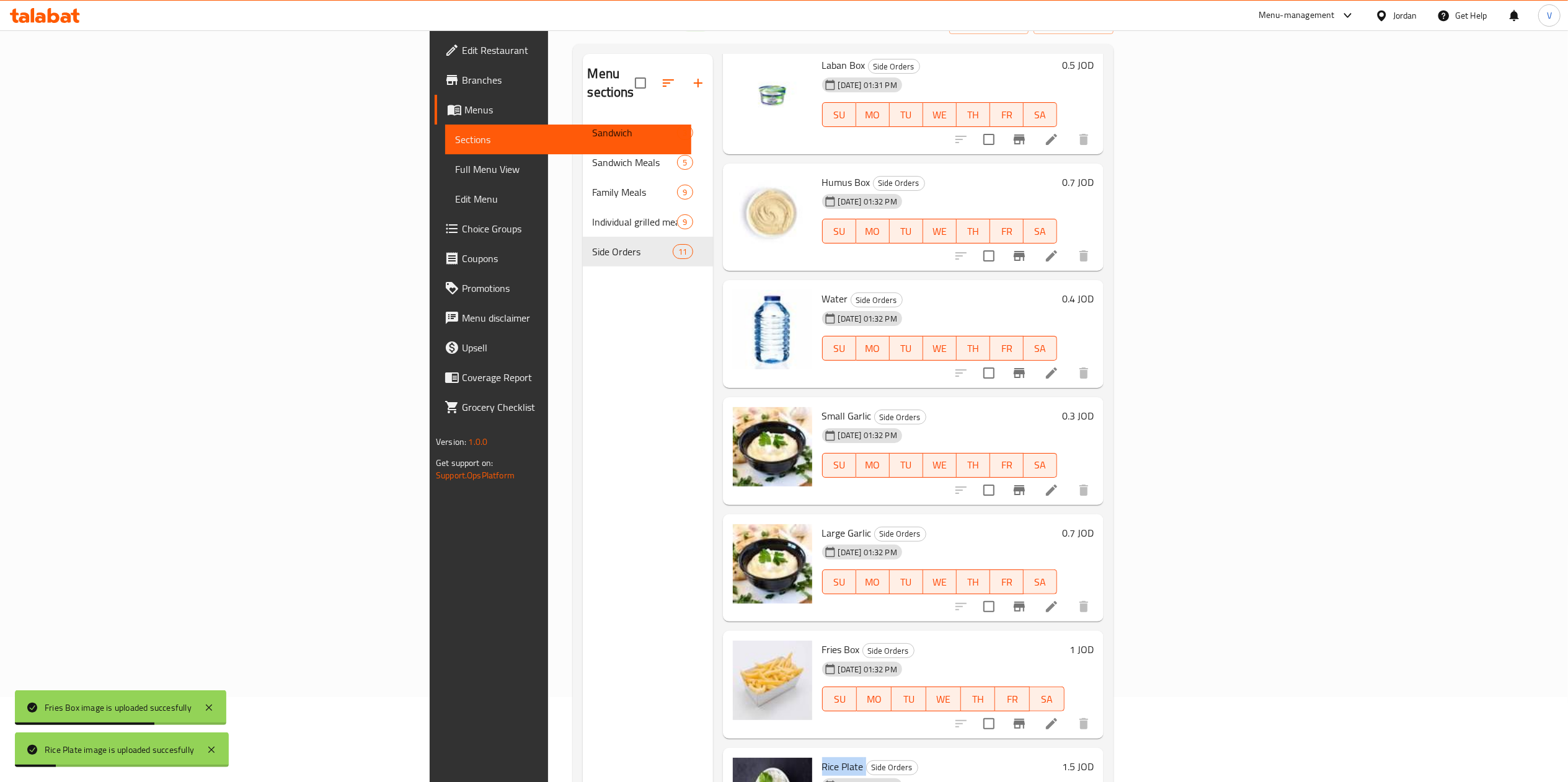
scroll to position [124, 0]
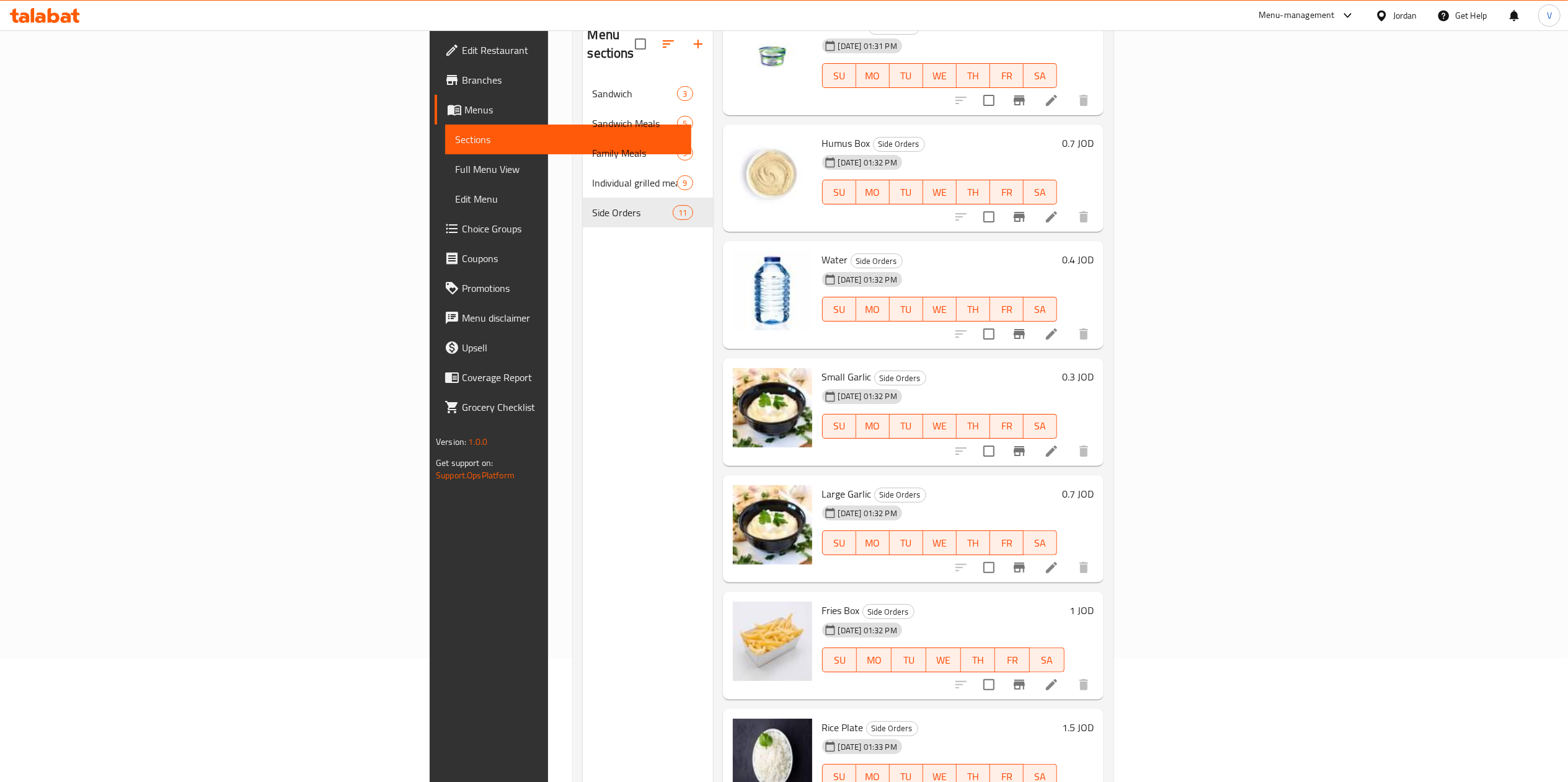
click at [583, 495] on div "Menu sections Sandwich 3 Sandwich Meals 5 Family Meals 9 Individual grilled mea…" at bounding box center [648, 406] width 130 height 782
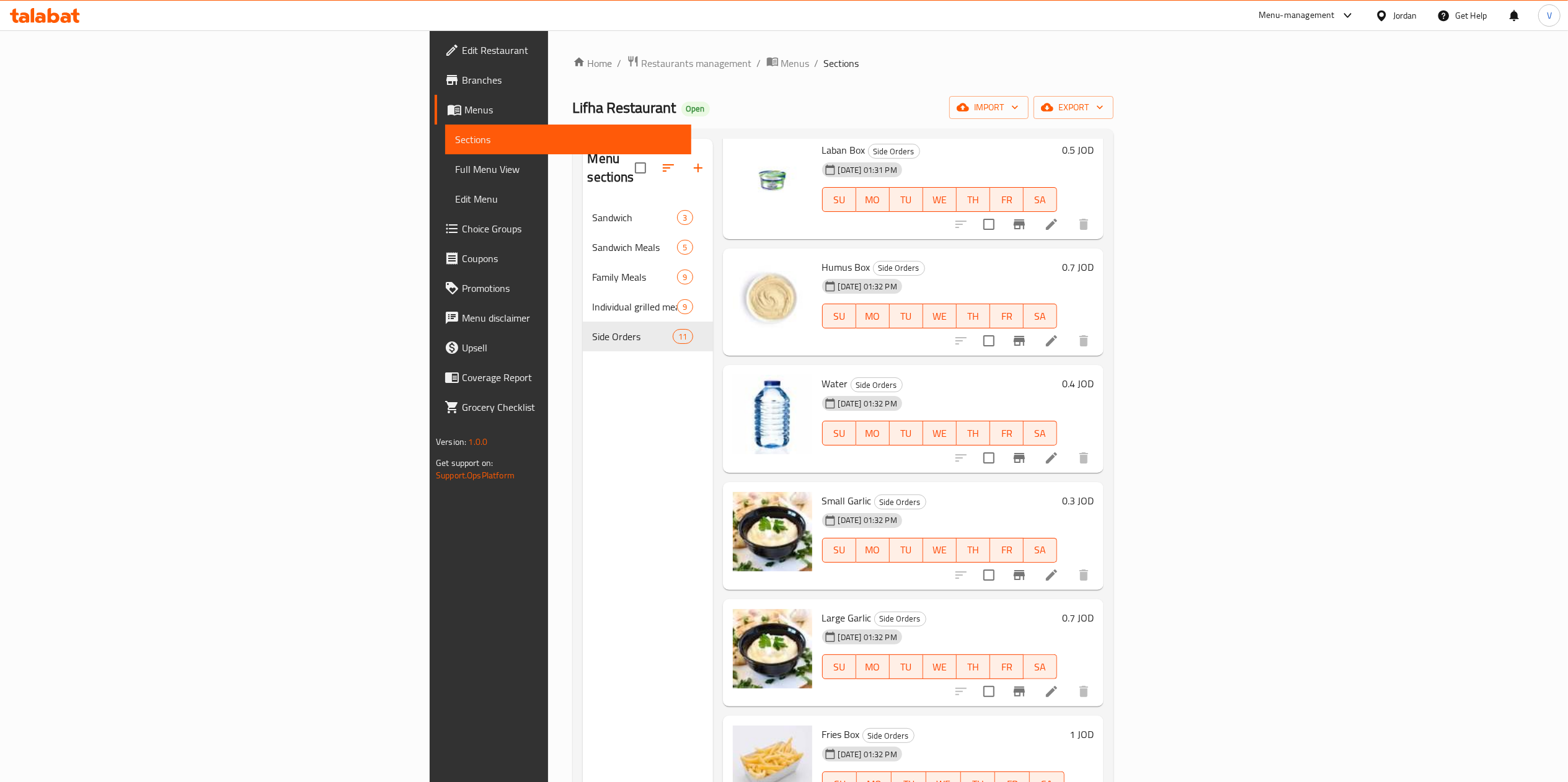
scroll to position [0, 0]
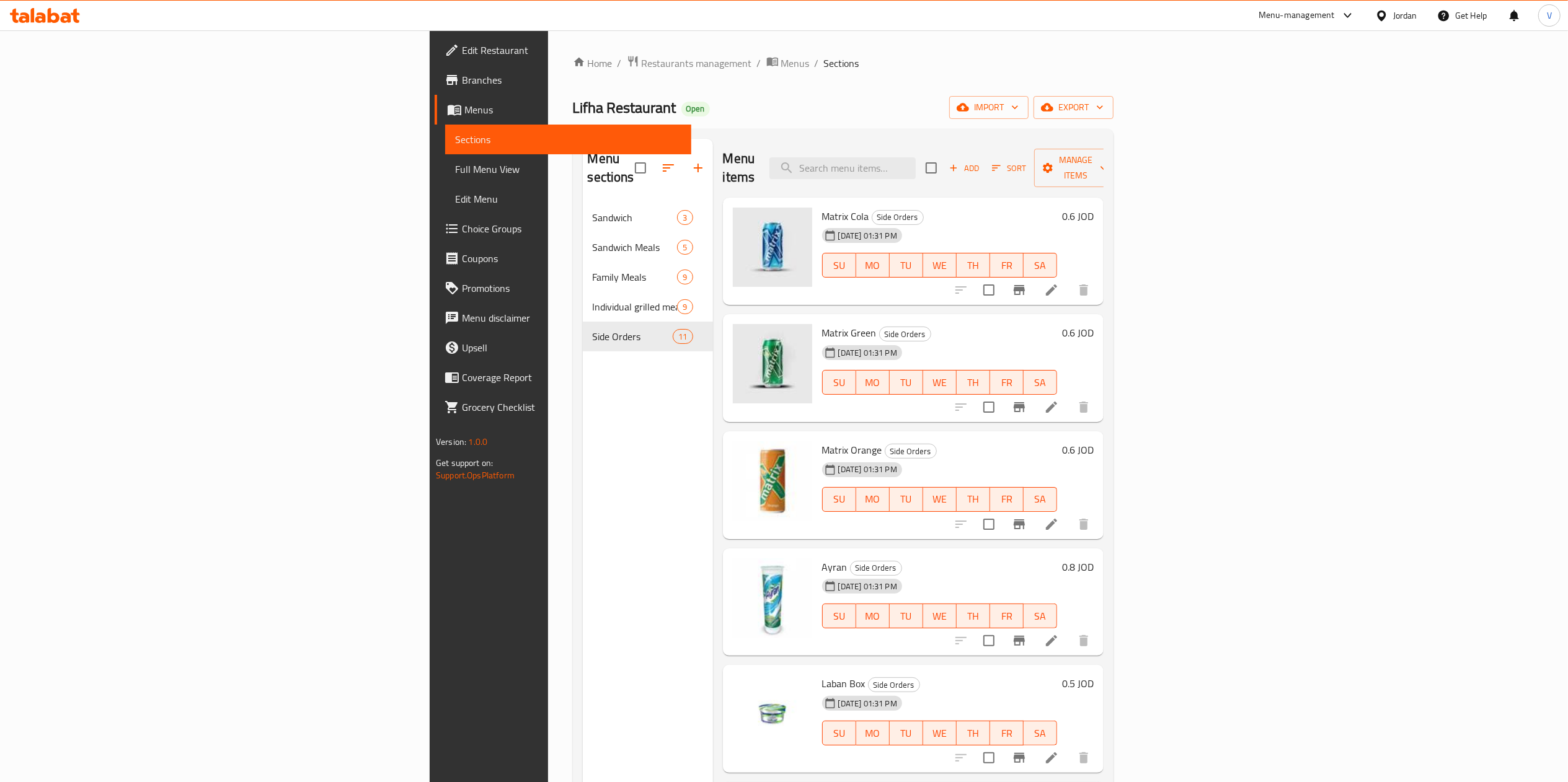
click at [583, 198] on nav "Sandwich 3 Sandwich Meals 5 Family Meals 9 Individual grilled meals 9 Side Orde…" at bounding box center [648, 277] width 130 height 159
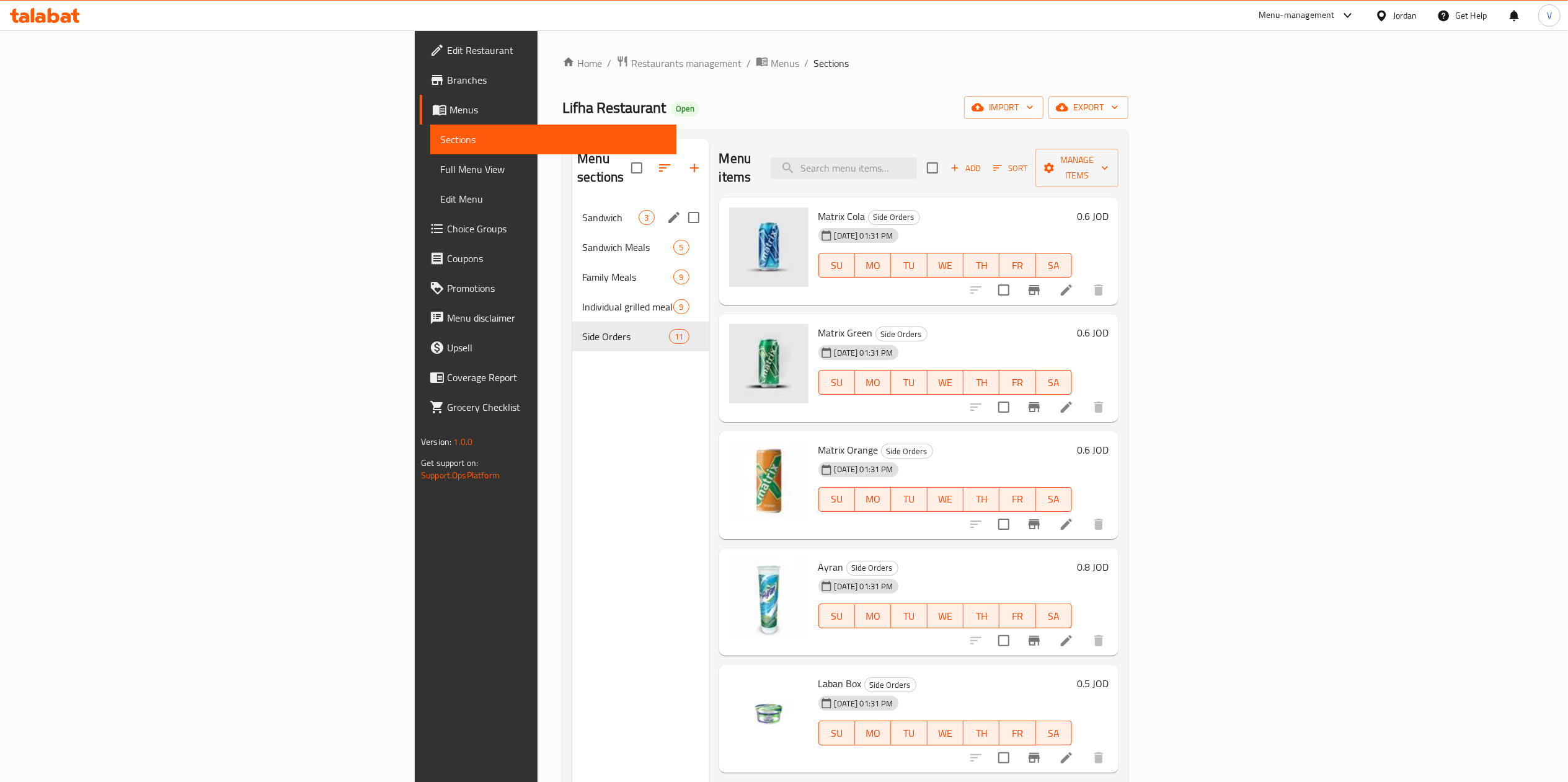
click at [582, 210] on span "Sandwich" at bounding box center [610, 217] width 56 height 15
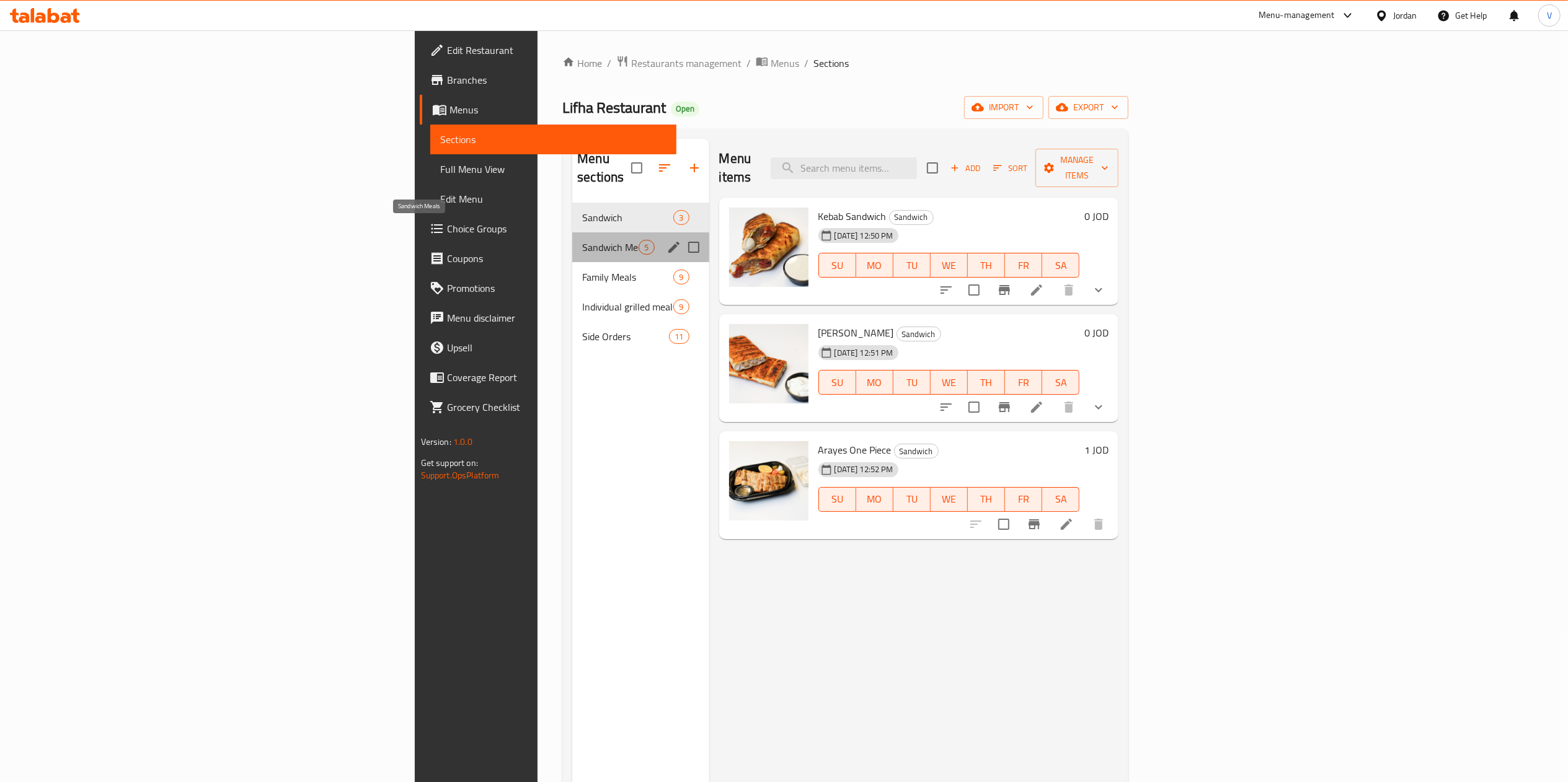
click at [582, 240] on span "Sandwich Meals" at bounding box center [610, 247] width 56 height 15
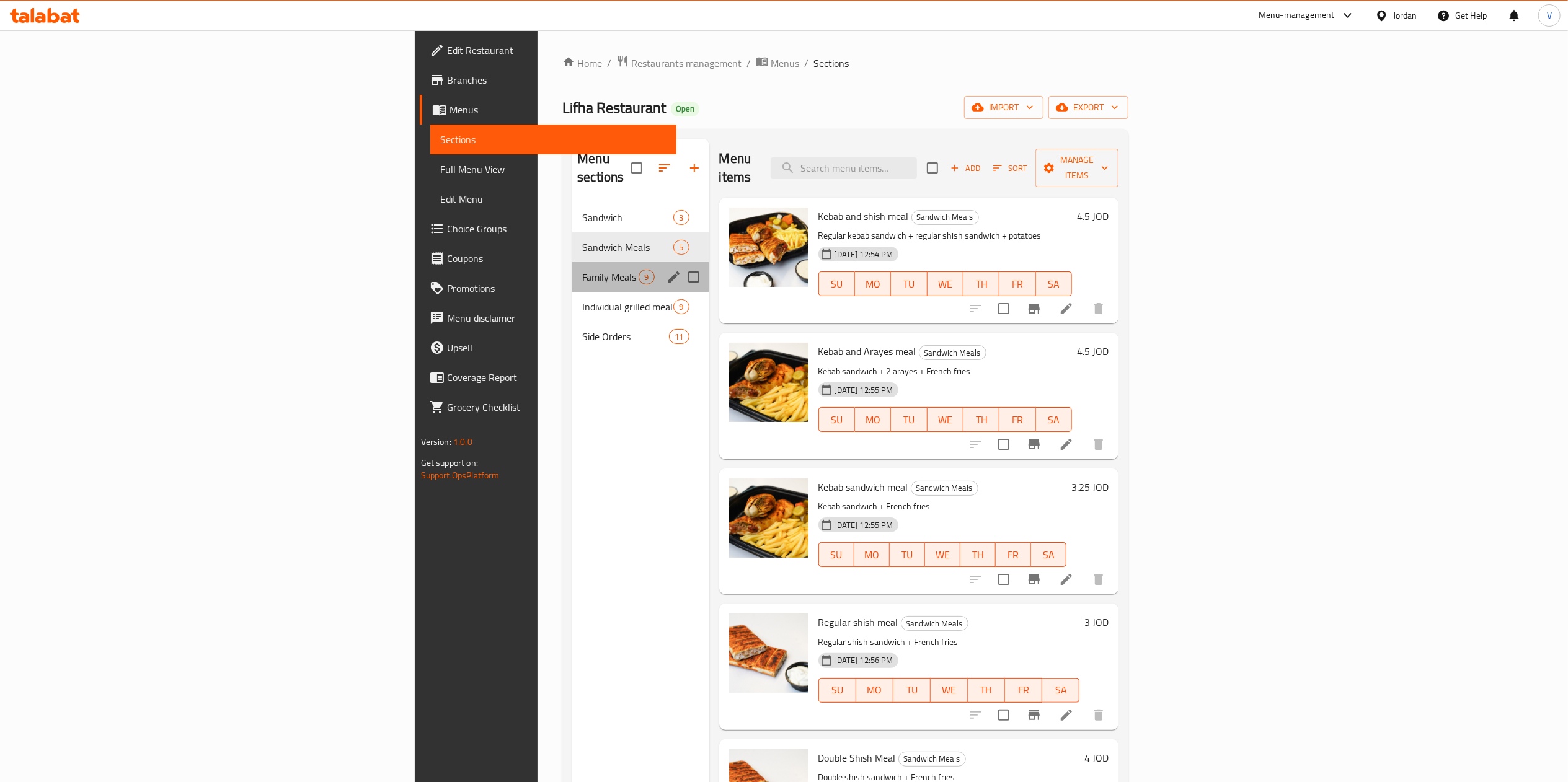
click at [572, 262] on div "Family Meals 9" at bounding box center [640, 277] width 136 height 29
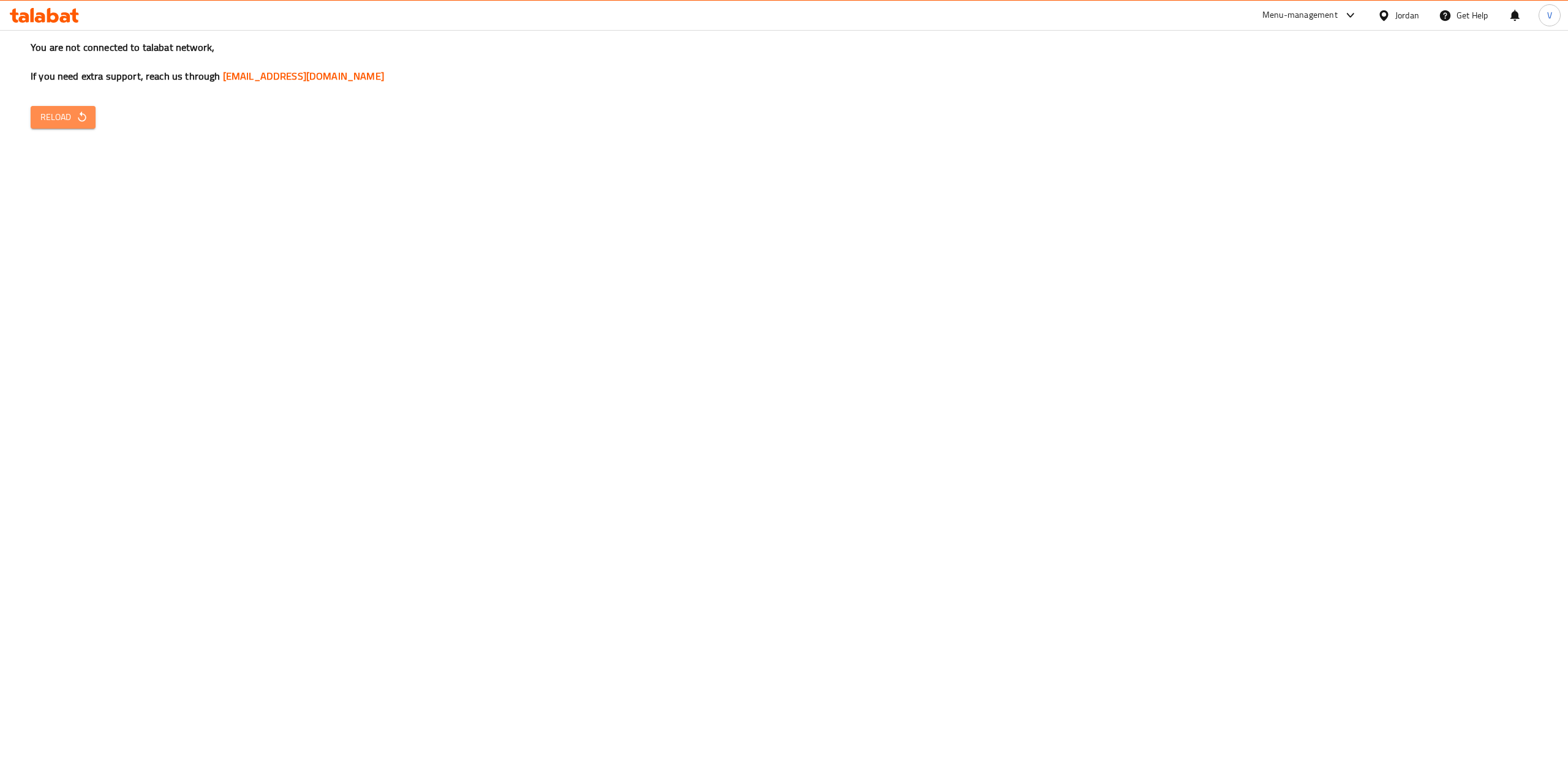
click at [87, 107] on button "Reload" at bounding box center [63, 117] width 65 height 22
click at [91, 119] on button "Reload" at bounding box center [63, 117] width 65 height 22
click at [89, 105] on div "You are not connected to talabat network, If you need extra support, reach us t…" at bounding box center [784, 386] width 1568 height 773
click at [83, 112] on icon "button" at bounding box center [82, 117] width 12 height 12
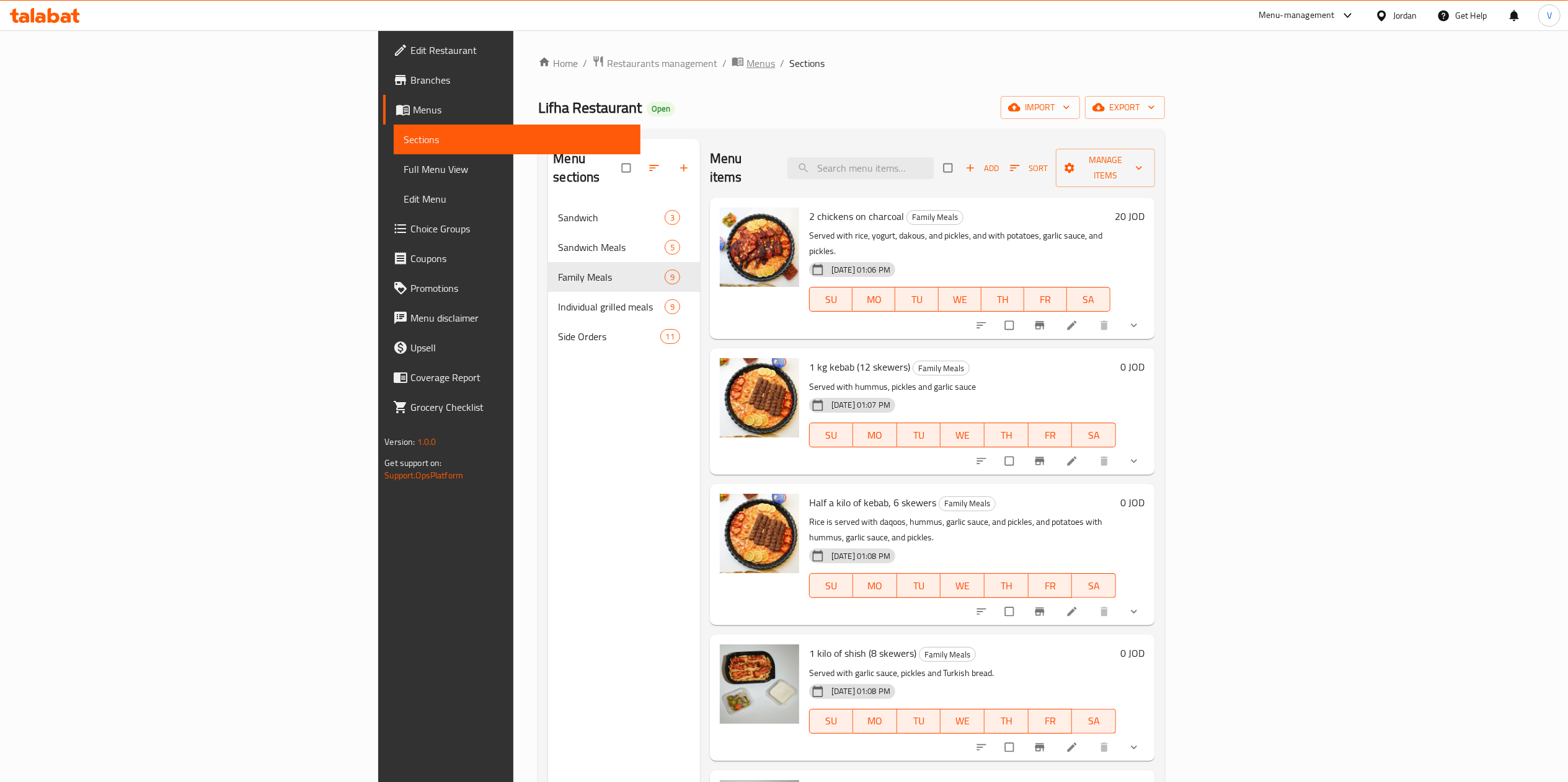
click at [747, 55] on span "Menus" at bounding box center [761, 62] width 29 height 15
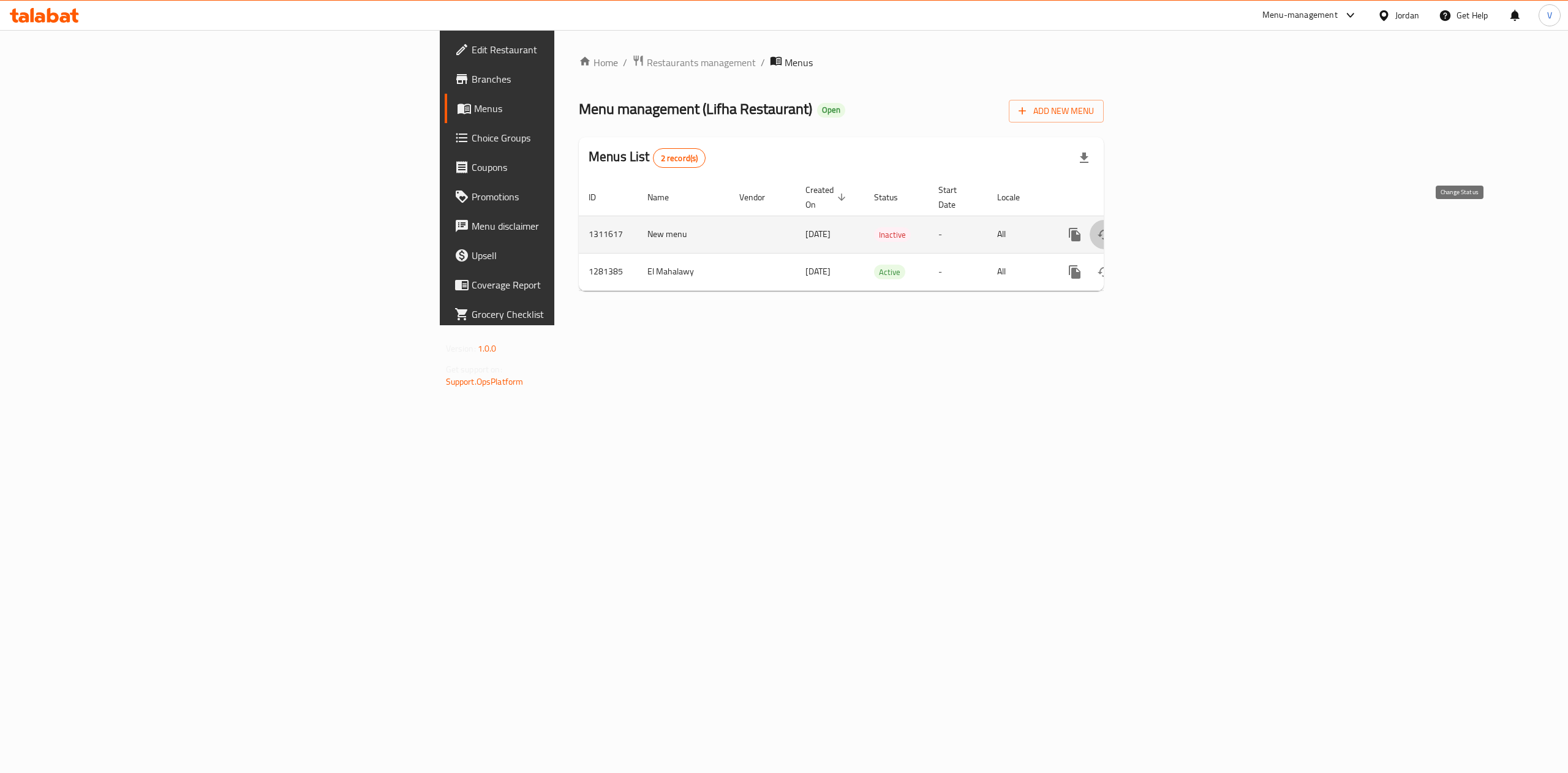
click at [1111, 230] on icon "enhanced table" at bounding box center [1104, 234] width 14 height 9
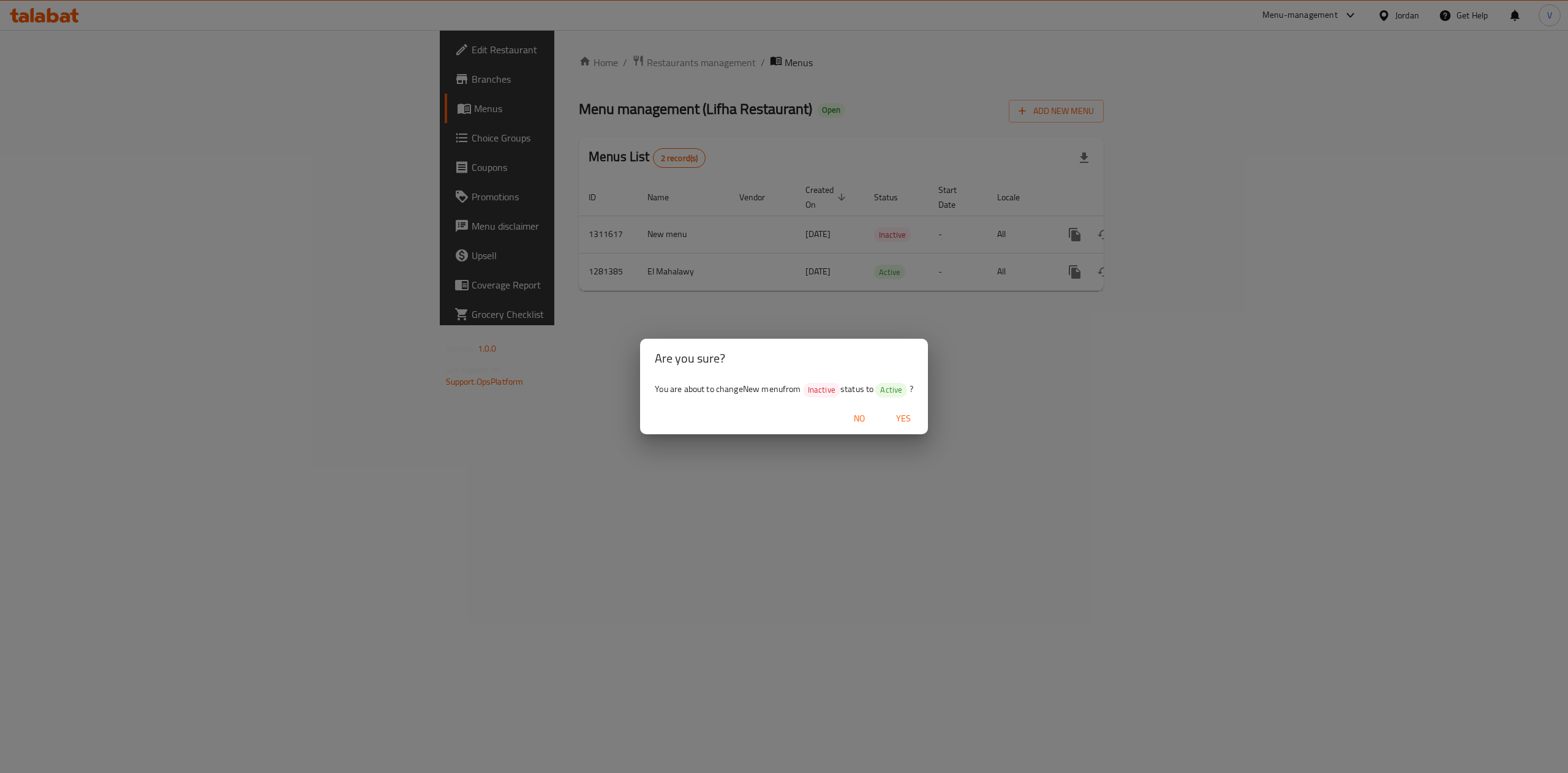
click at [927, 428] on div "No Yes" at bounding box center [783, 419] width 287 height 33
click at [919, 418] on span "Yes" at bounding box center [903, 419] width 29 height 15
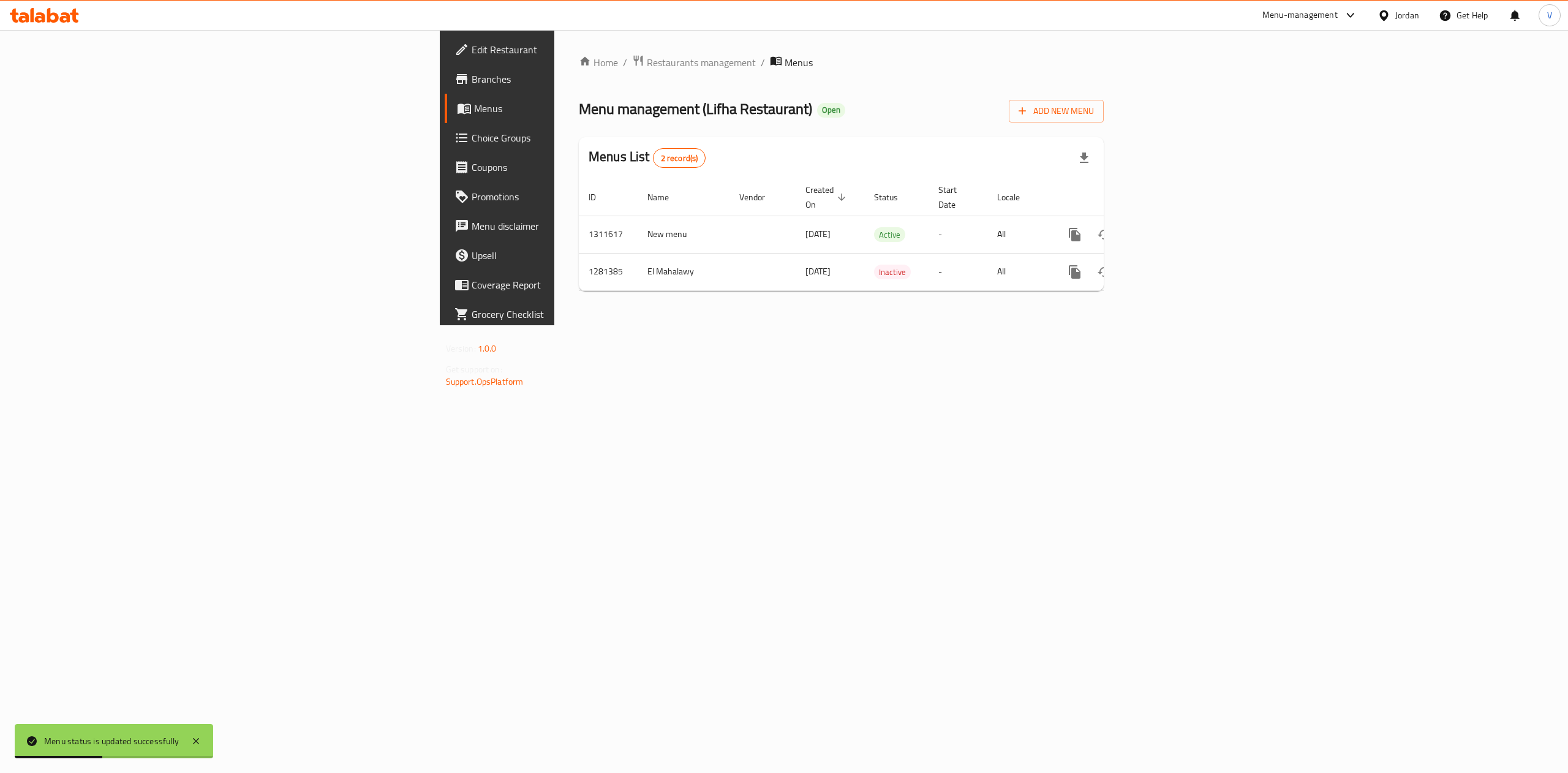
click at [579, 106] on span "Menu management ( Lifha Restaurant )" at bounding box center [696, 109] width 233 height 27
copy span "Lifha"
